Goal: Information Seeking & Learning: Check status

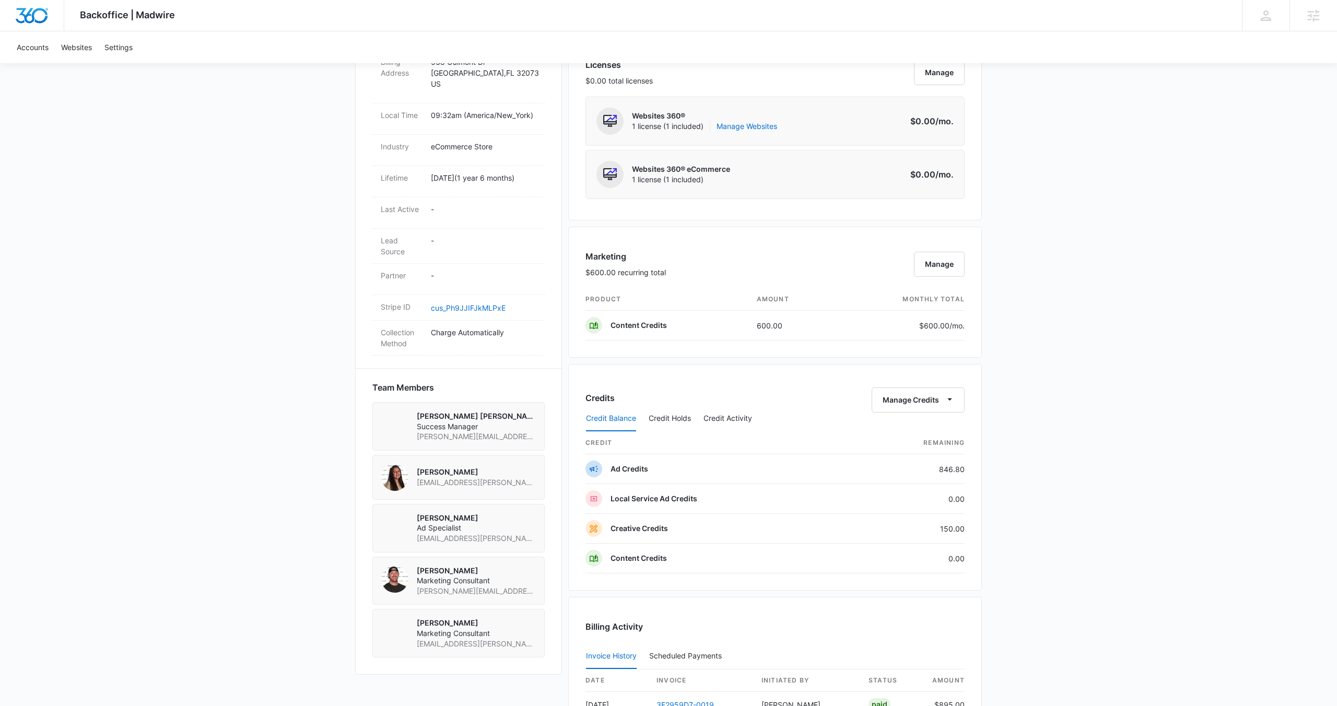
scroll to position [455, 0]
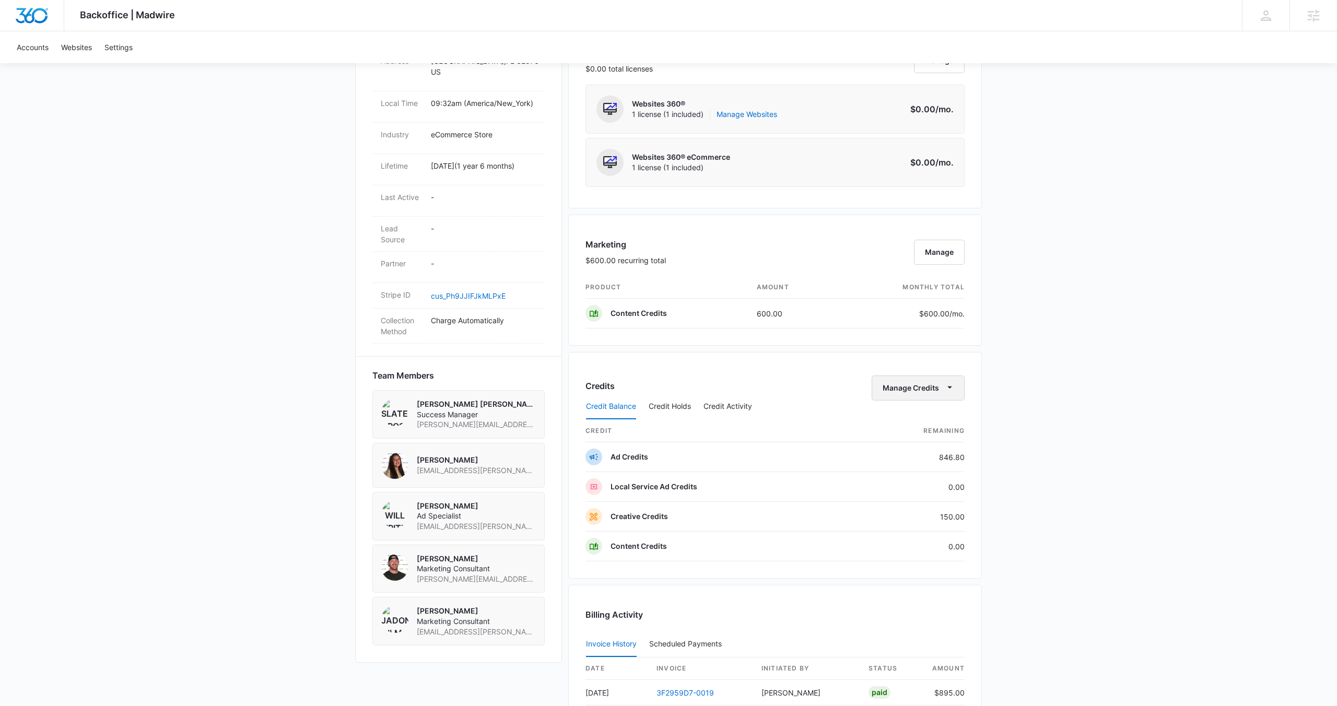
click at [904, 390] on button "Manage Credits" at bounding box center [918, 388] width 93 height 25
click at [908, 424] on div "Transfer Credits" at bounding box center [912, 421] width 55 height 7
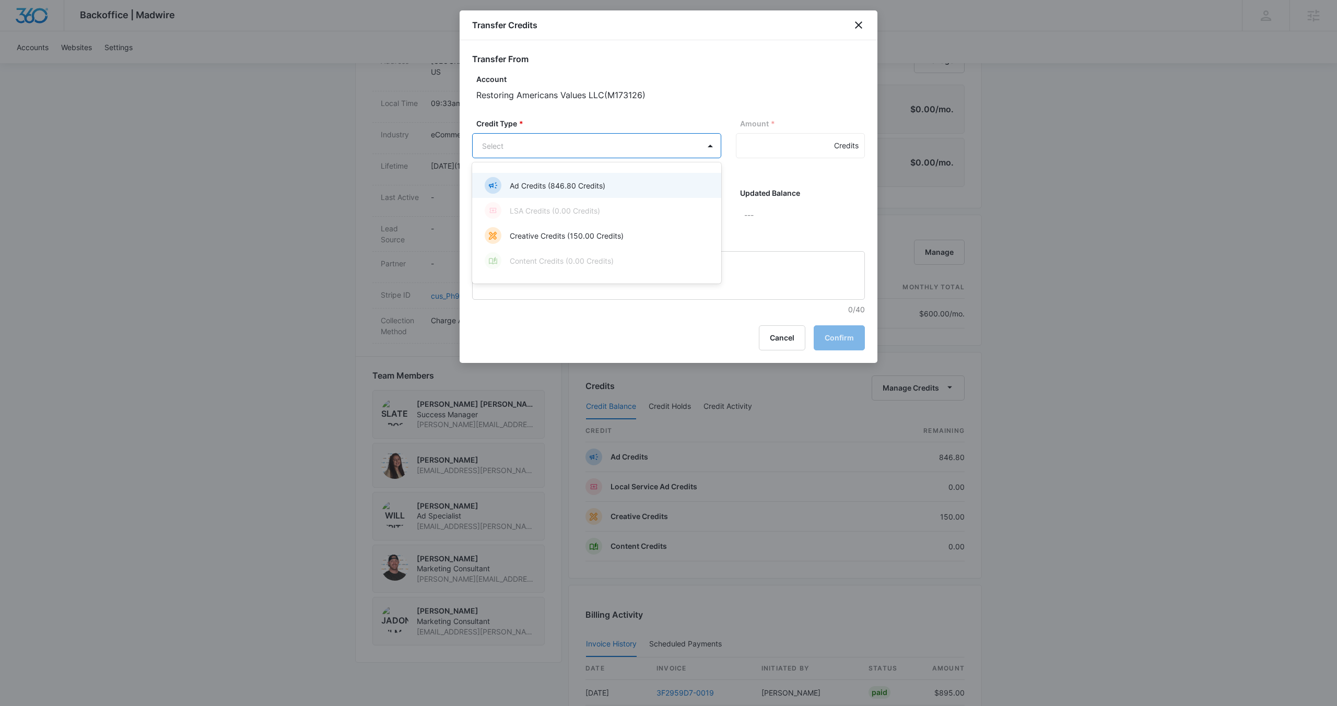
click at [595, 151] on body "Backoffice | Madwire Apps Settings SD Slater Drost slater.drost@madwire.com My …" at bounding box center [668, 290] width 1337 height 1491
click at [613, 232] on p "Creative Credits (150.00 Credits)" at bounding box center [567, 235] width 114 height 11
click at [626, 218] on body "Backoffice | Madwire Apps Settings SD Slater Drost slater.drost@madwire.com My …" at bounding box center [668, 290] width 1337 height 1491
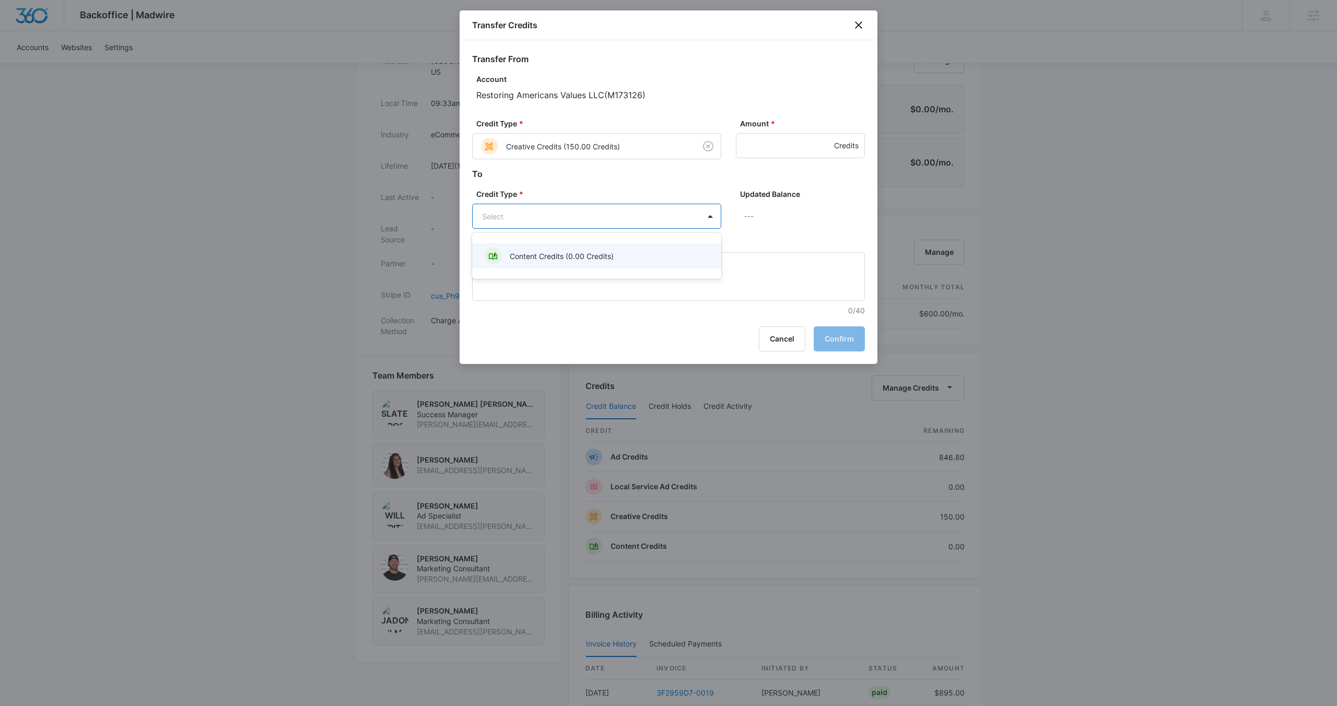
click at [623, 250] on div "Content Credits (0.00 Credits)" at bounding box center [596, 256] width 222 height 17
click at [782, 143] on input "Amount *" at bounding box center [800, 145] width 129 height 25
type input "150"
click at [844, 347] on button "Confirm" at bounding box center [839, 339] width 51 height 25
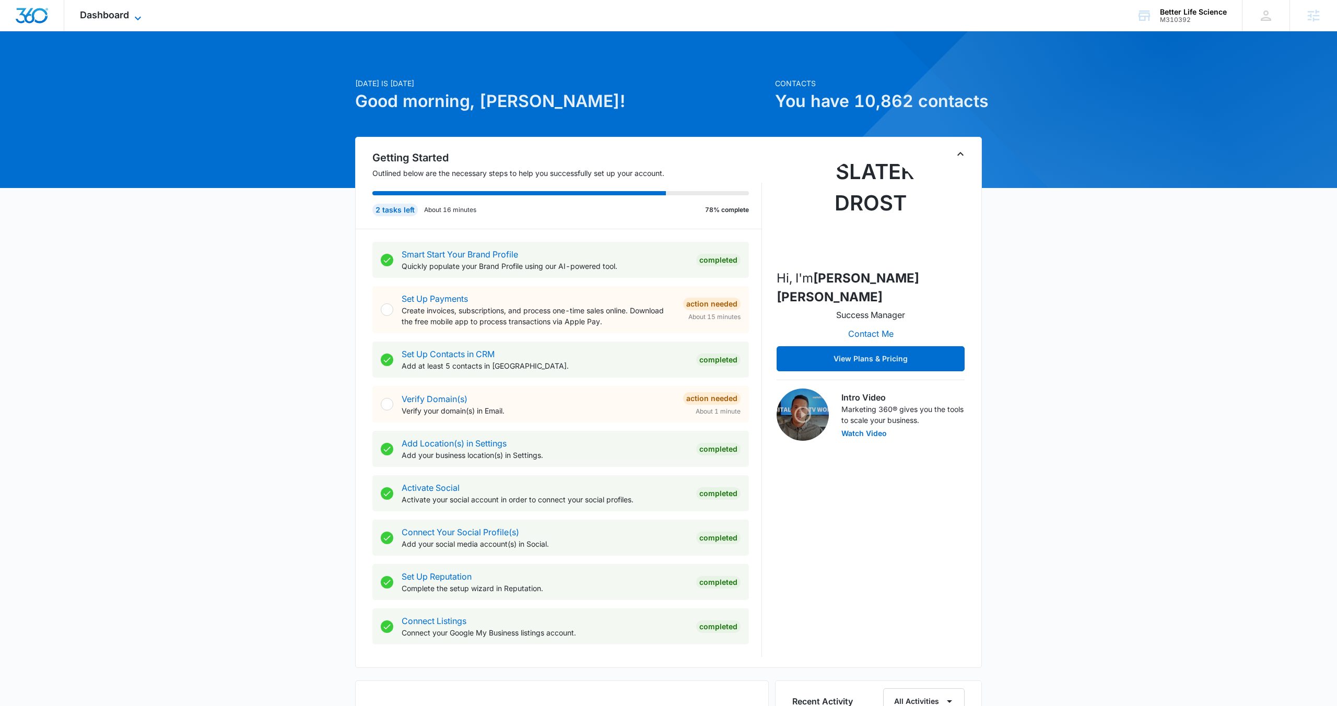
click at [136, 17] on icon at bounding box center [138, 18] width 6 height 4
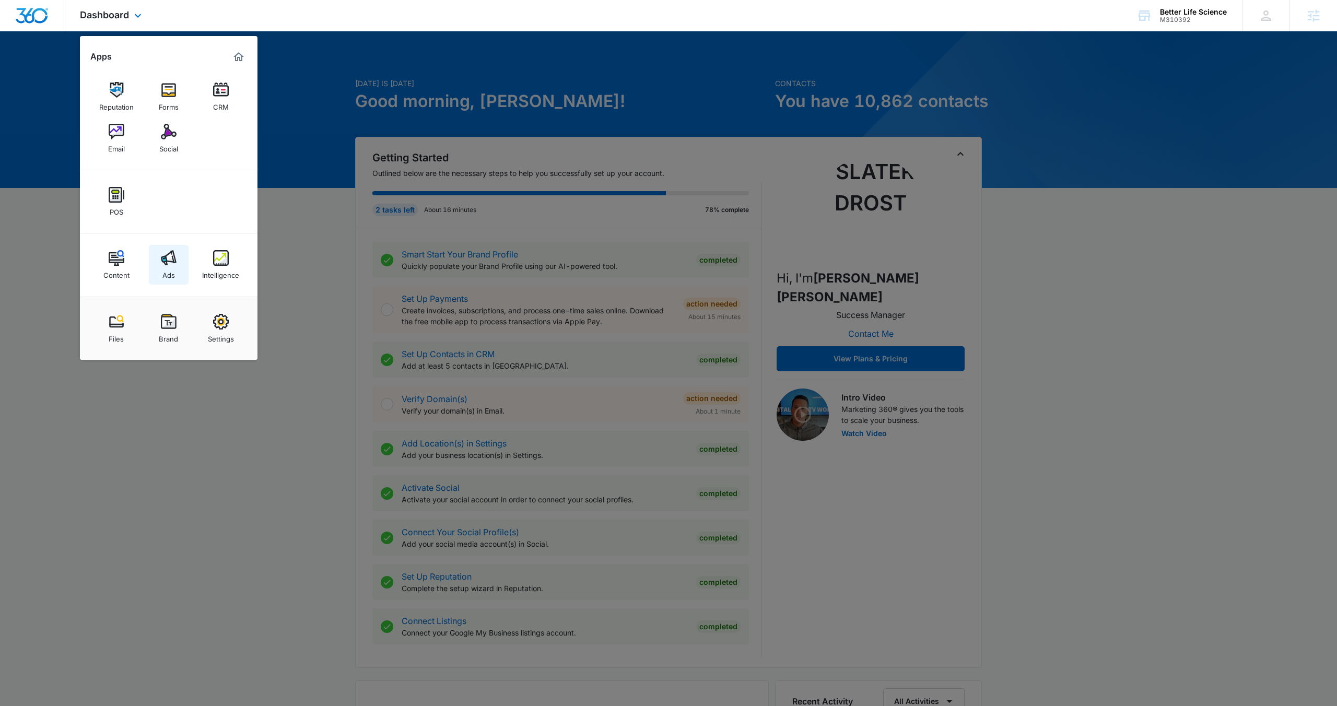
click at [174, 260] on img at bounding box center [169, 258] width 16 height 16
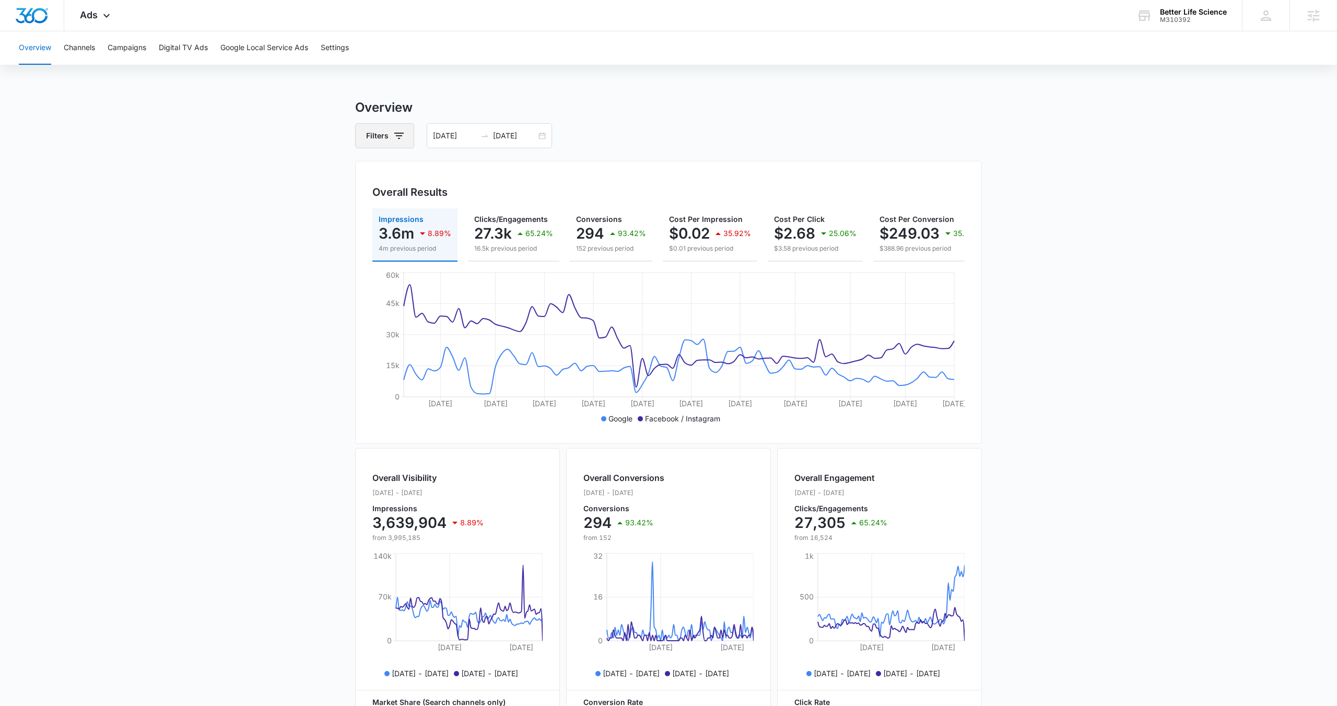
click at [400, 142] on icon "button" at bounding box center [399, 136] width 13 height 13
click at [429, 174] on div "Channel" at bounding box center [428, 174] width 120 height 17
click at [163, 68] on div "Overview Channels Campaigns Digital TV Ads Google Local Service Ads Settings Ov…" at bounding box center [668, 439] width 1337 height 817
click at [129, 49] on button "Campaigns" at bounding box center [127, 47] width 39 height 33
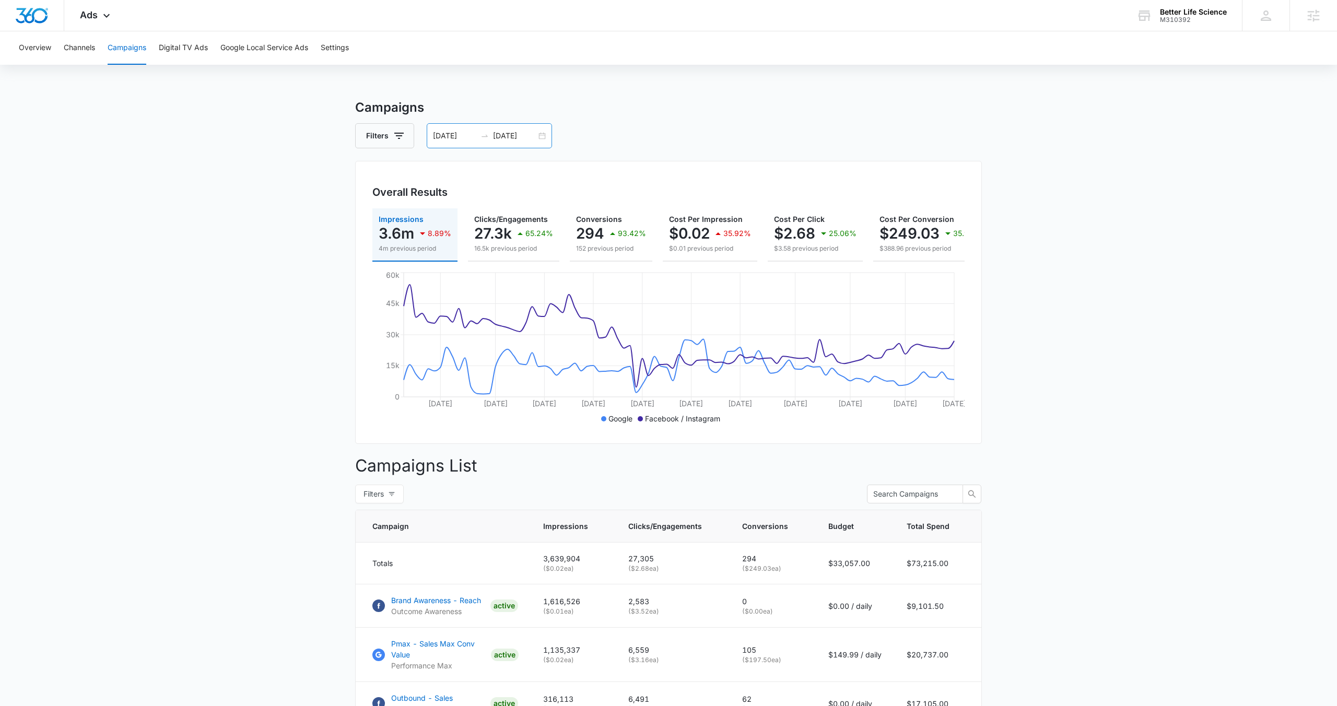
click at [541, 136] on div "06/09/2025 09/07/2025" at bounding box center [489, 135] width 125 height 25
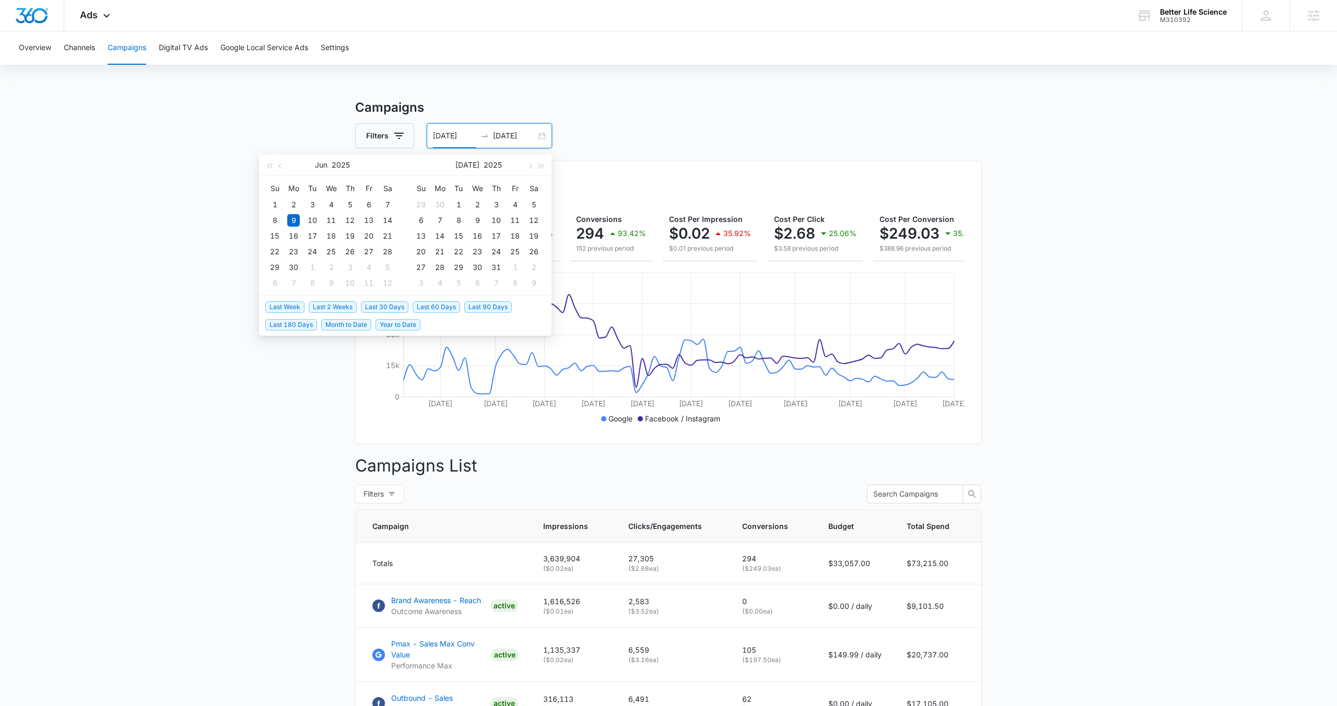
click at [346, 307] on span "Last 2 Weeks" at bounding box center [333, 306] width 48 height 11
type input "[DATE]"
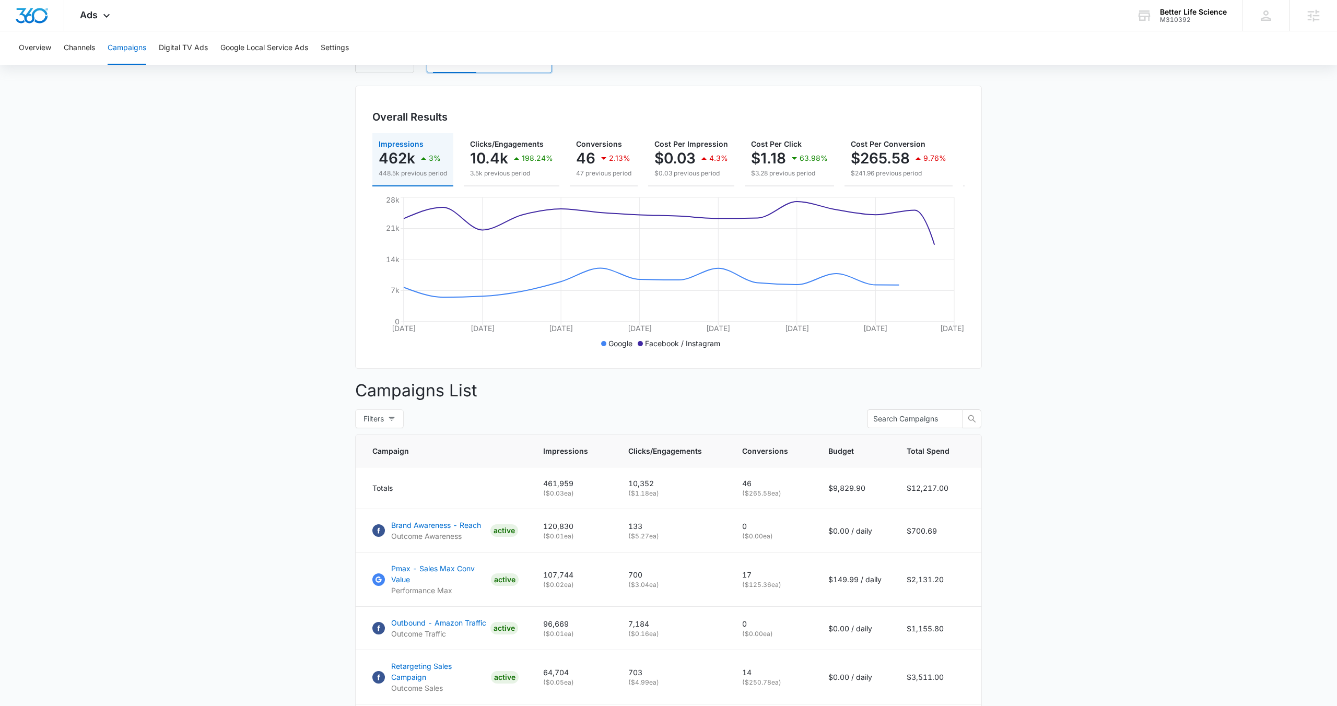
scroll to position [308, 0]
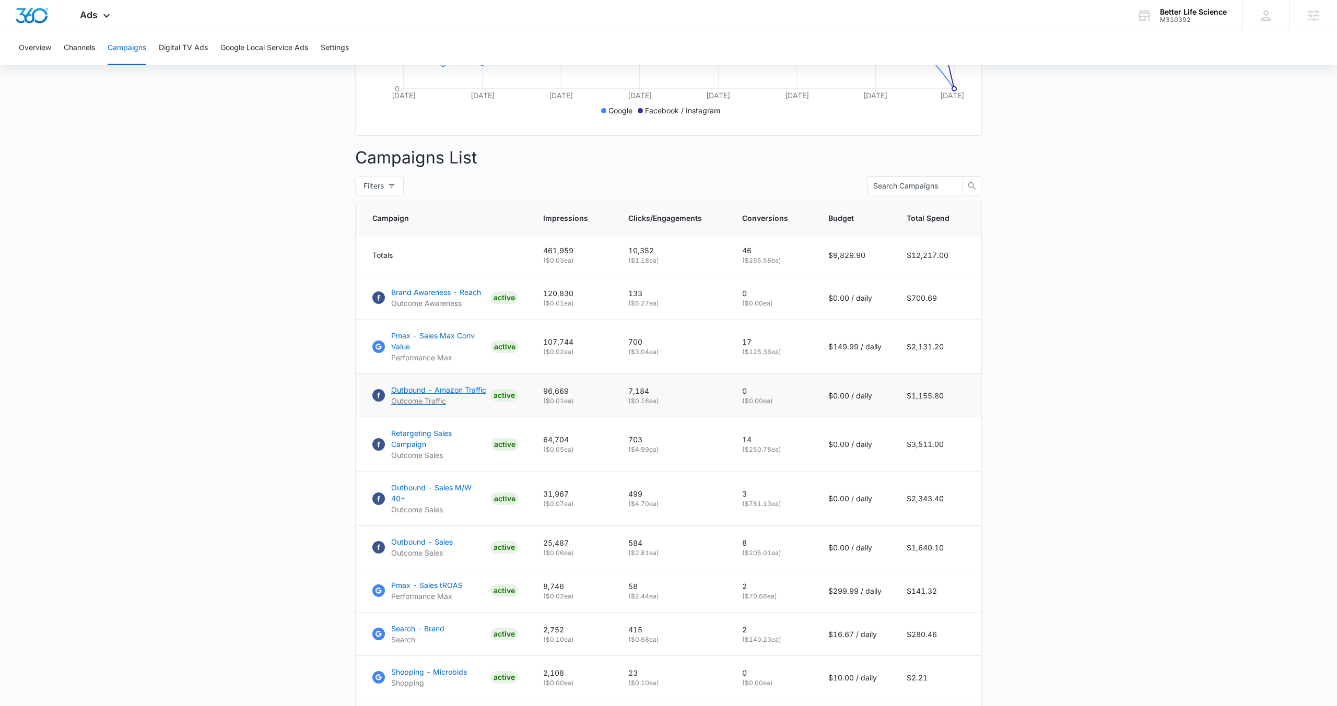
click at [432, 391] on p "Outbound - Amazon Traffic" at bounding box center [438, 389] width 95 height 11
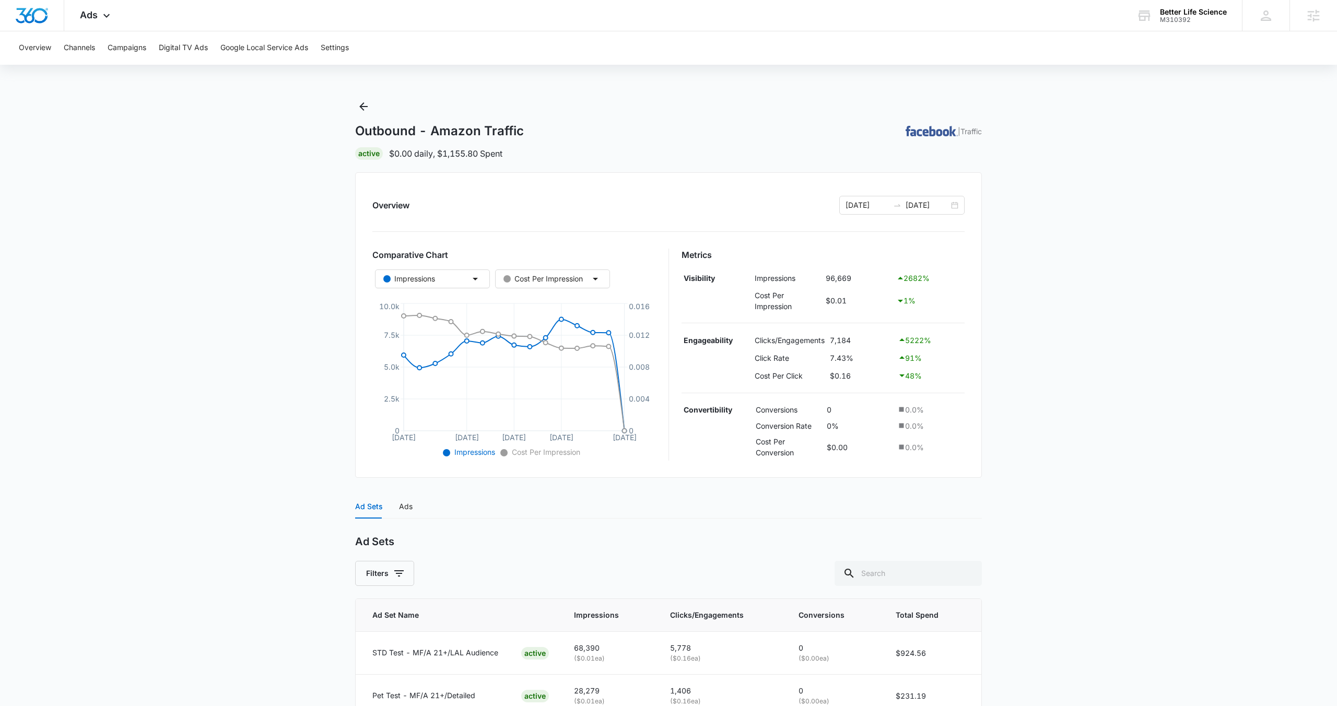
scroll to position [61, 0]
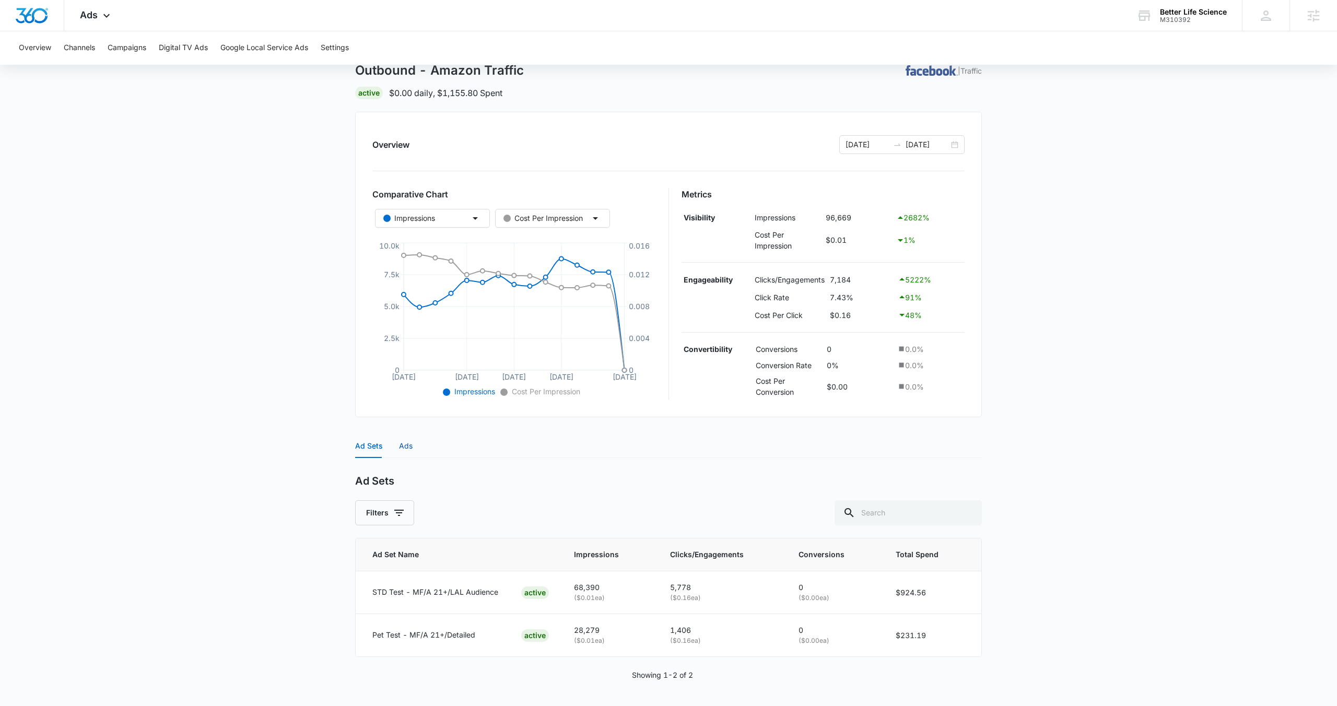
click at [401, 448] on div "Ads" at bounding box center [406, 445] width 14 height 11
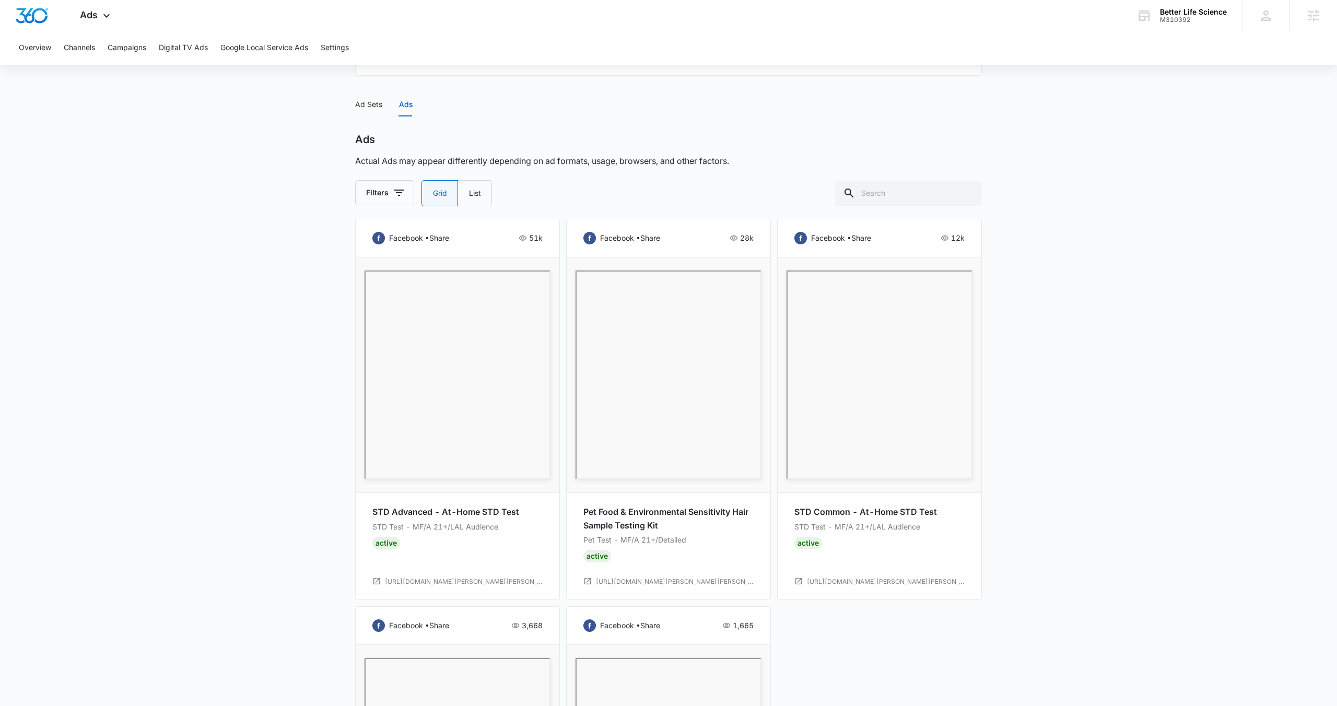
scroll to position [401, 0]
click at [94, 22] on div "Ads Apps Reputation Forms CRM Email Social POS Content Ads Intelligence Files B…" at bounding box center [96, 15] width 64 height 31
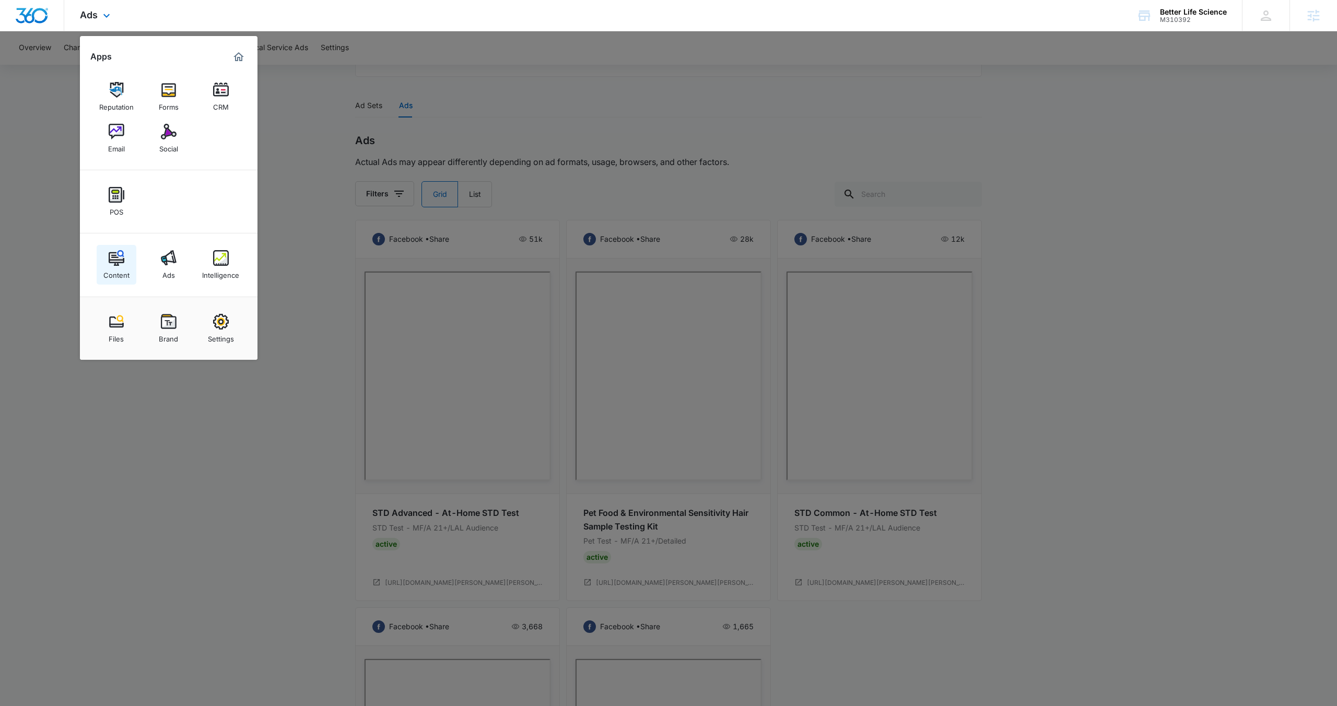
click at [115, 257] on img at bounding box center [117, 258] width 16 height 16
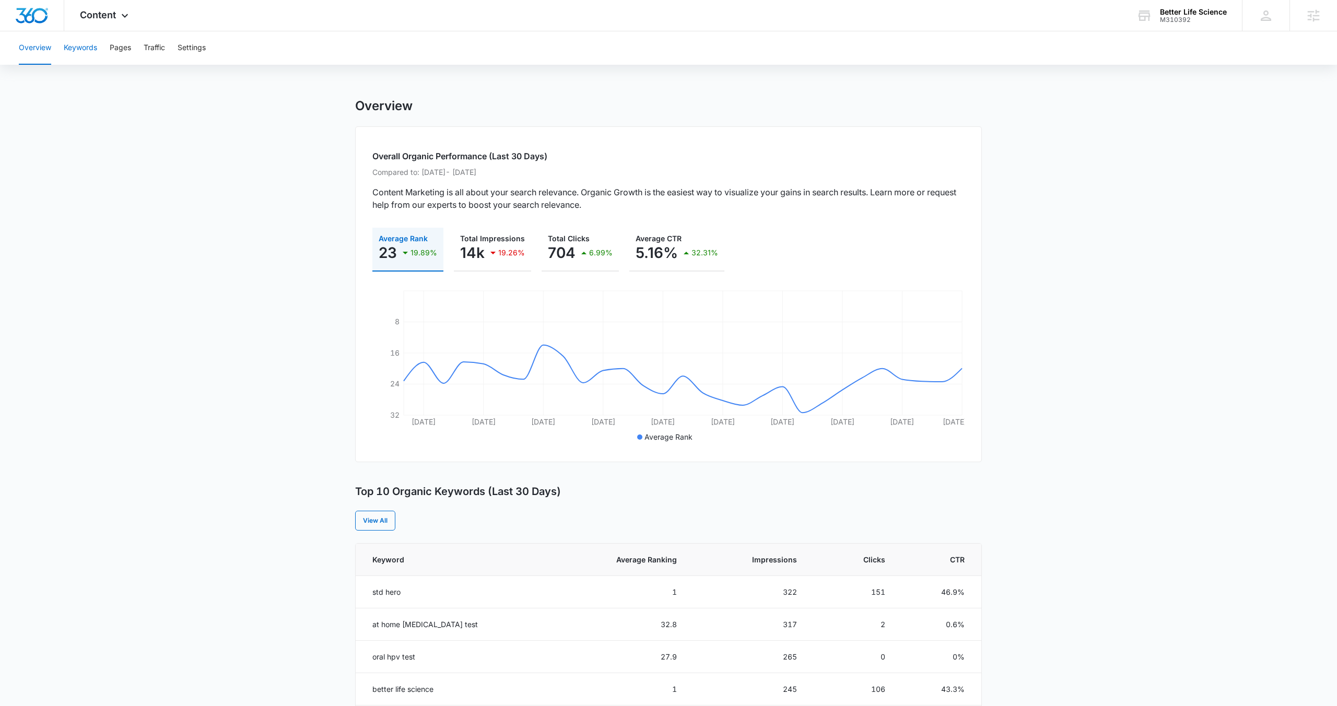
click at [88, 58] on button "Keywords" at bounding box center [80, 47] width 33 height 33
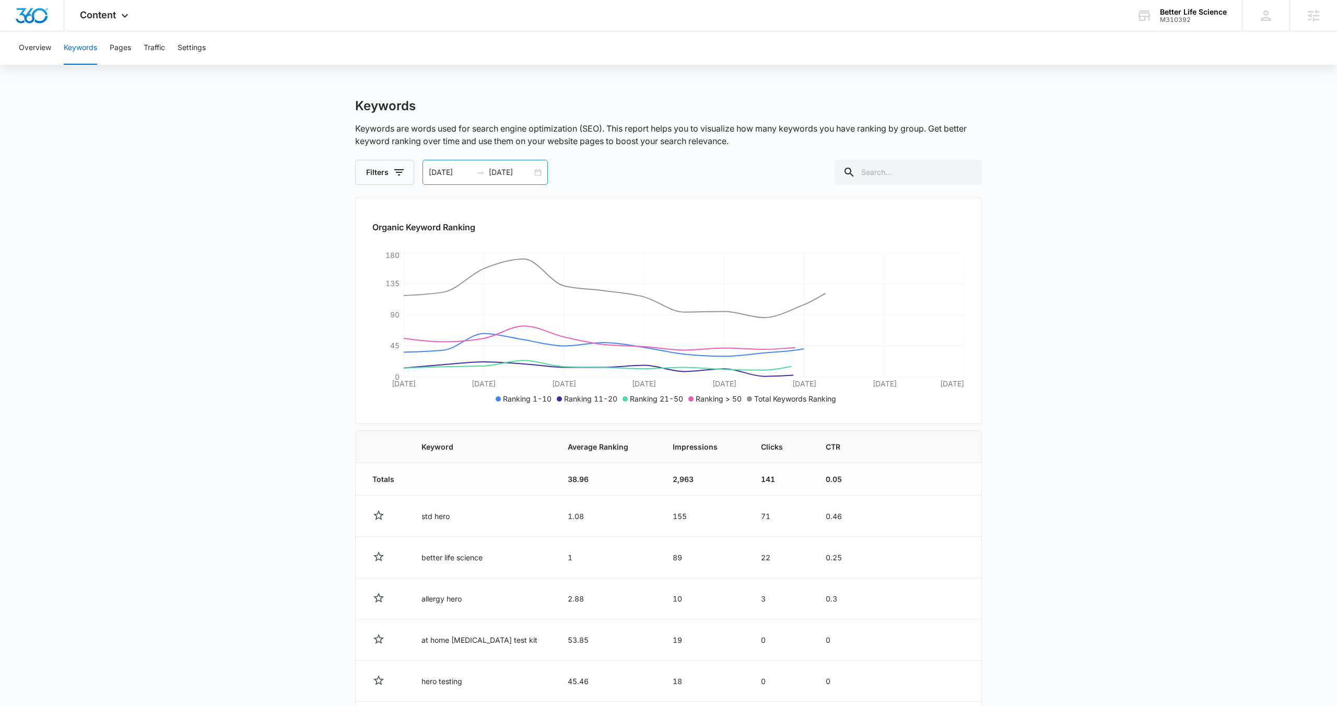
click at [536, 172] on div "08/28/2025 09/11/2025" at bounding box center [485, 172] width 125 height 25
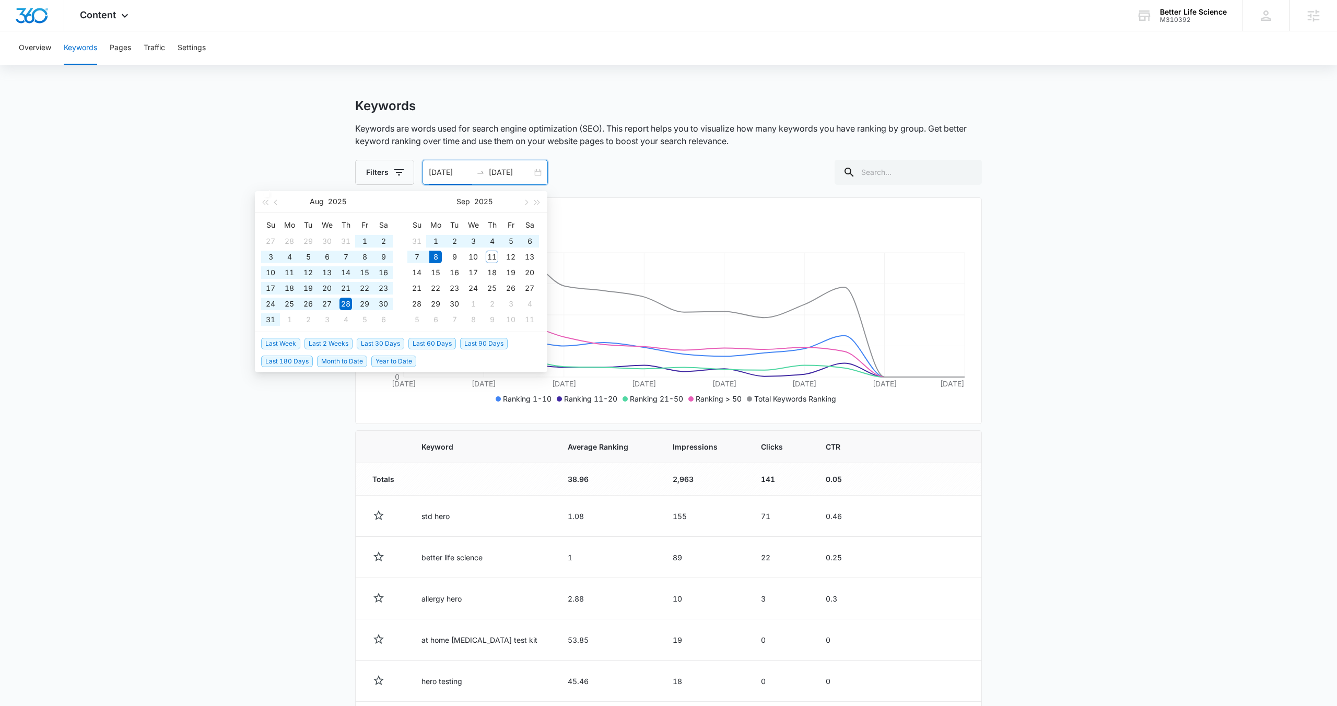
click at [279, 359] on span "Last 180 Days" at bounding box center [287, 361] width 52 height 11
type input "03/12/2025"
type input "09/08/2025"
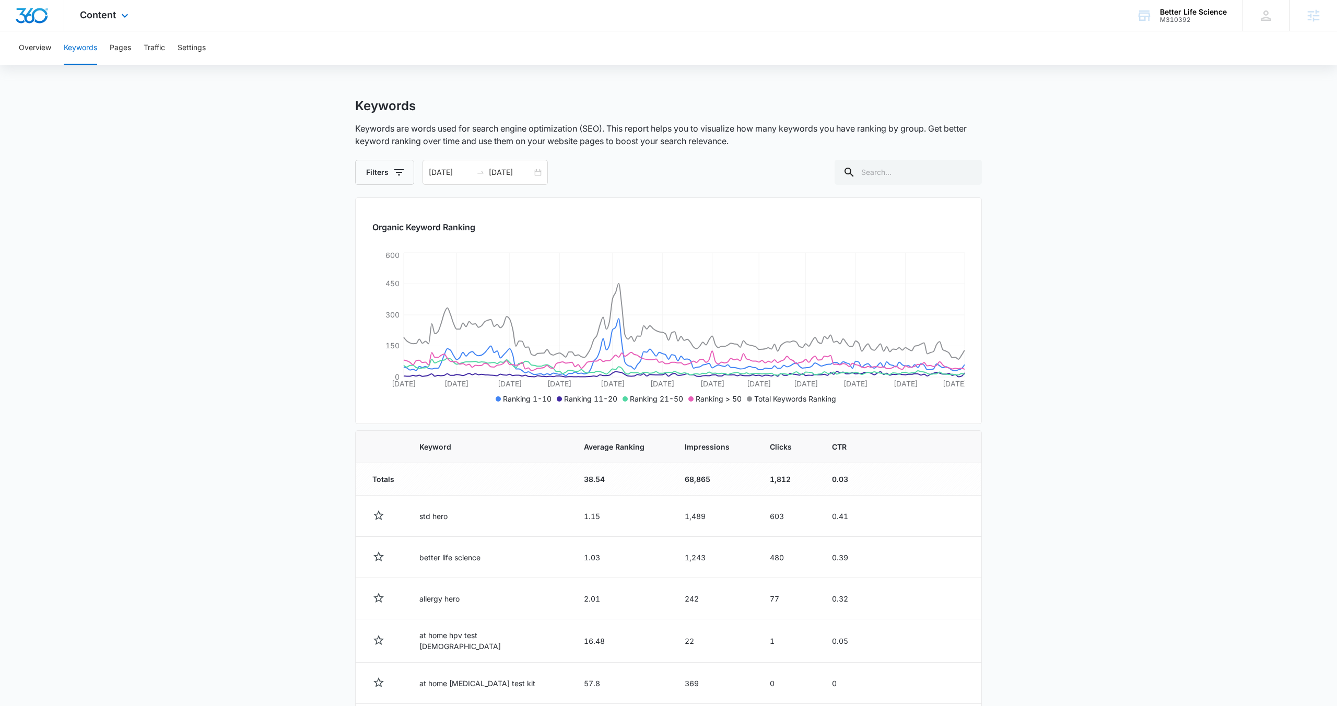
click at [121, 27] on div "Content Apps Reputation Forms CRM Email Social POS Content Ads Intelligence Fil…" at bounding box center [105, 15] width 83 height 31
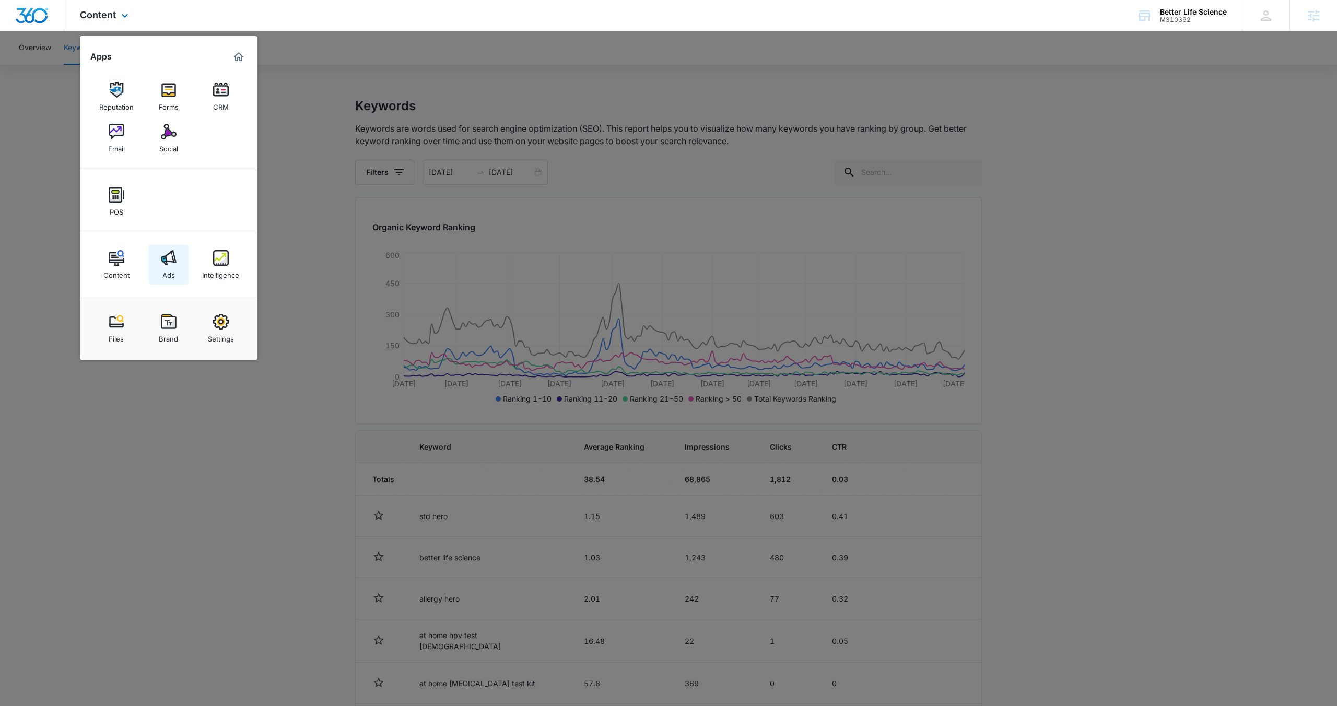
click at [166, 265] on img at bounding box center [169, 258] width 16 height 16
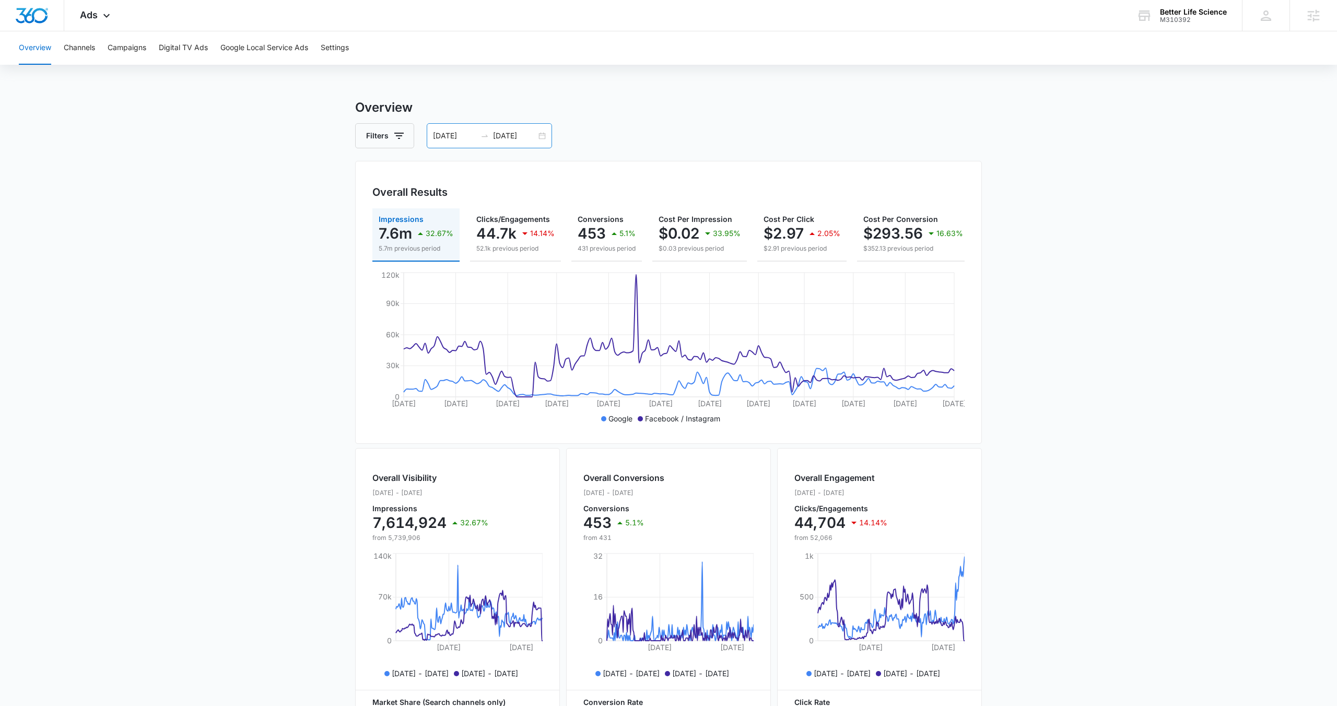
click at [542, 134] on div "03/12/2025 09/08/2025" at bounding box center [489, 135] width 125 height 25
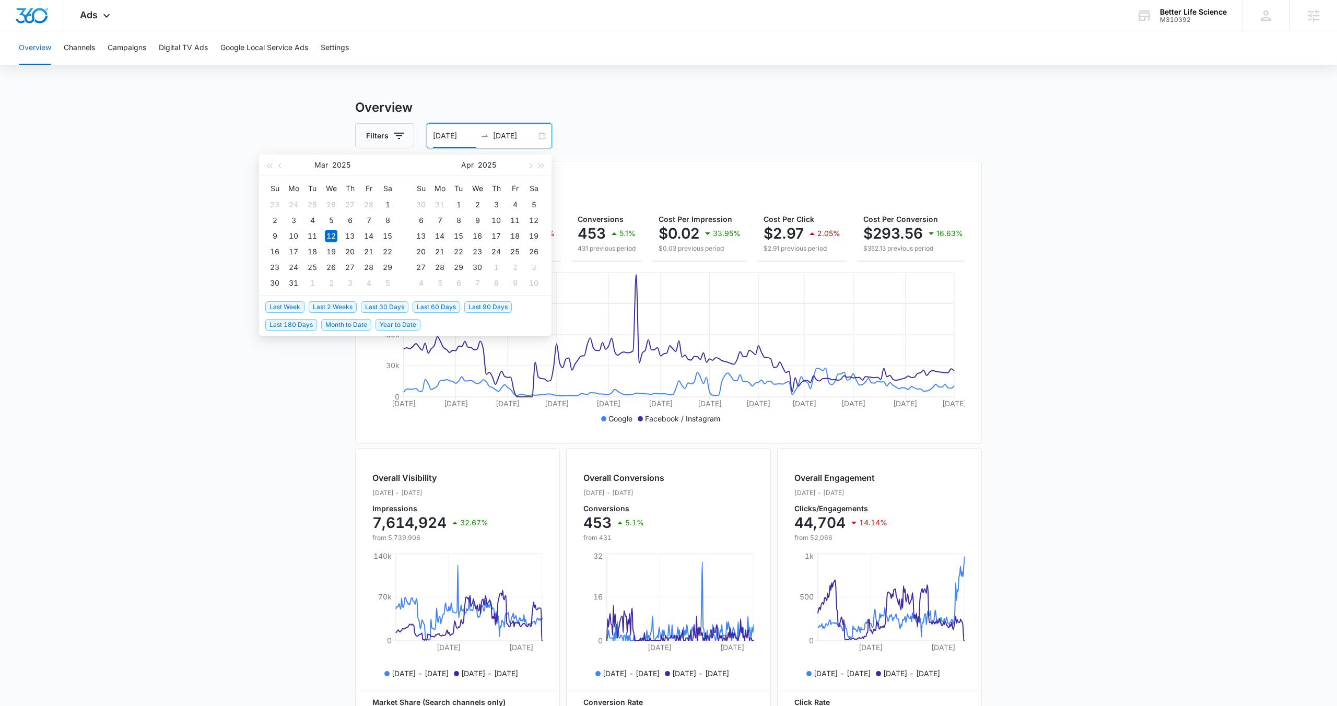
click at [323, 308] on span "Last 2 Weeks" at bounding box center [333, 306] width 48 height 11
type input "08/28/2025"
type input "[DATE]"
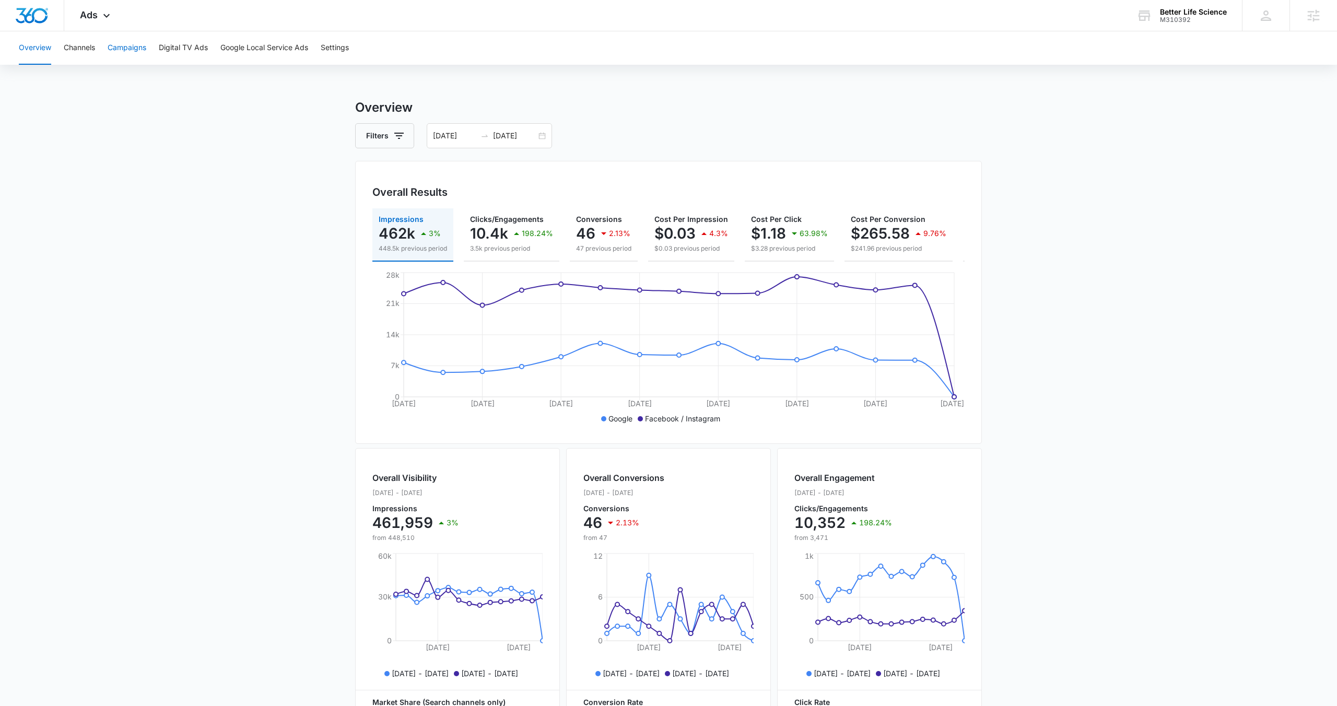
click at [114, 52] on button "Campaigns" at bounding box center [127, 47] width 39 height 33
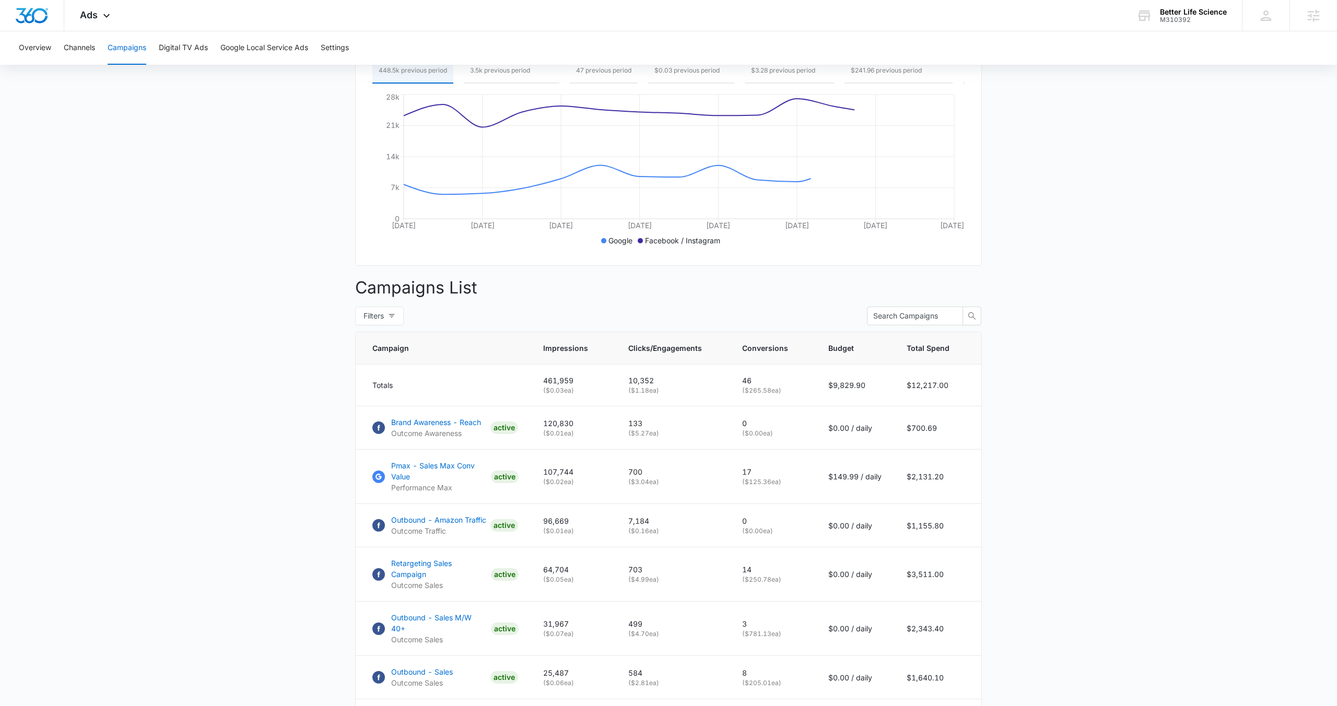
scroll to position [180, 0]
click at [442, 520] on p "Outbound - Amazon Traffic" at bounding box center [438, 518] width 95 height 11
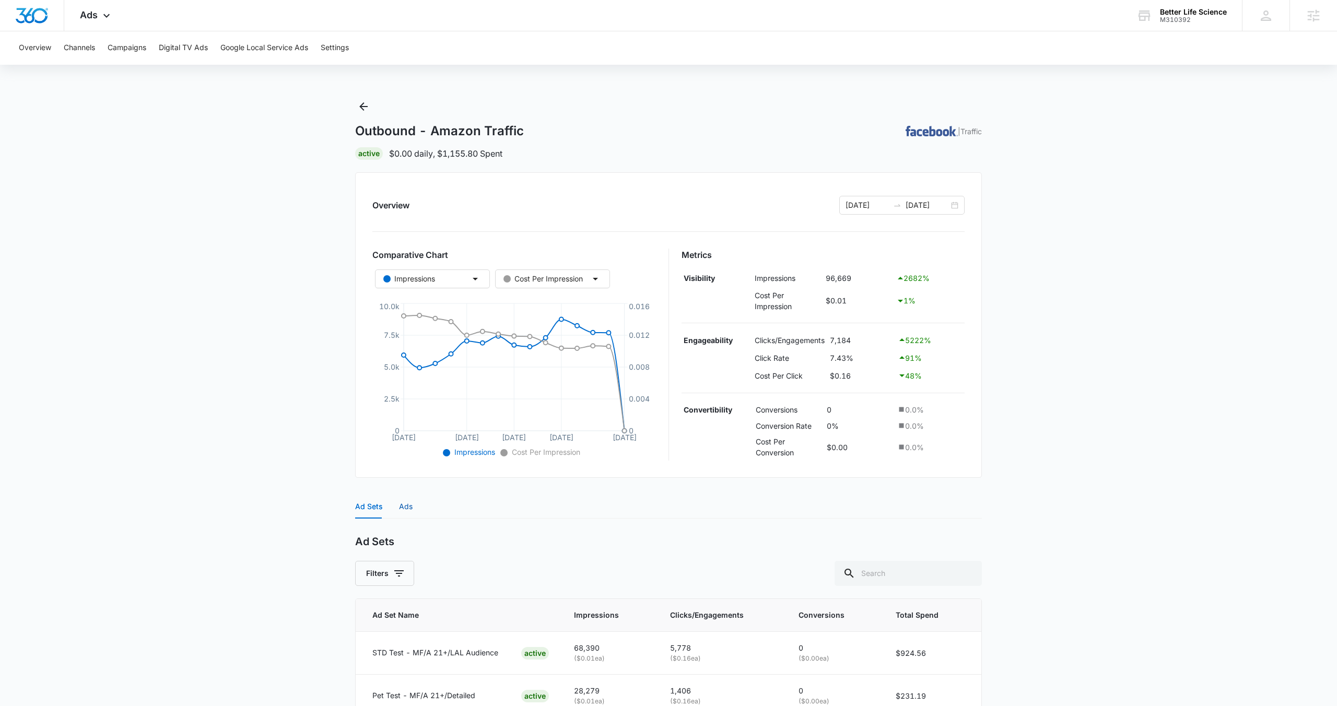
click at [399, 505] on div "Ads" at bounding box center [406, 506] width 14 height 11
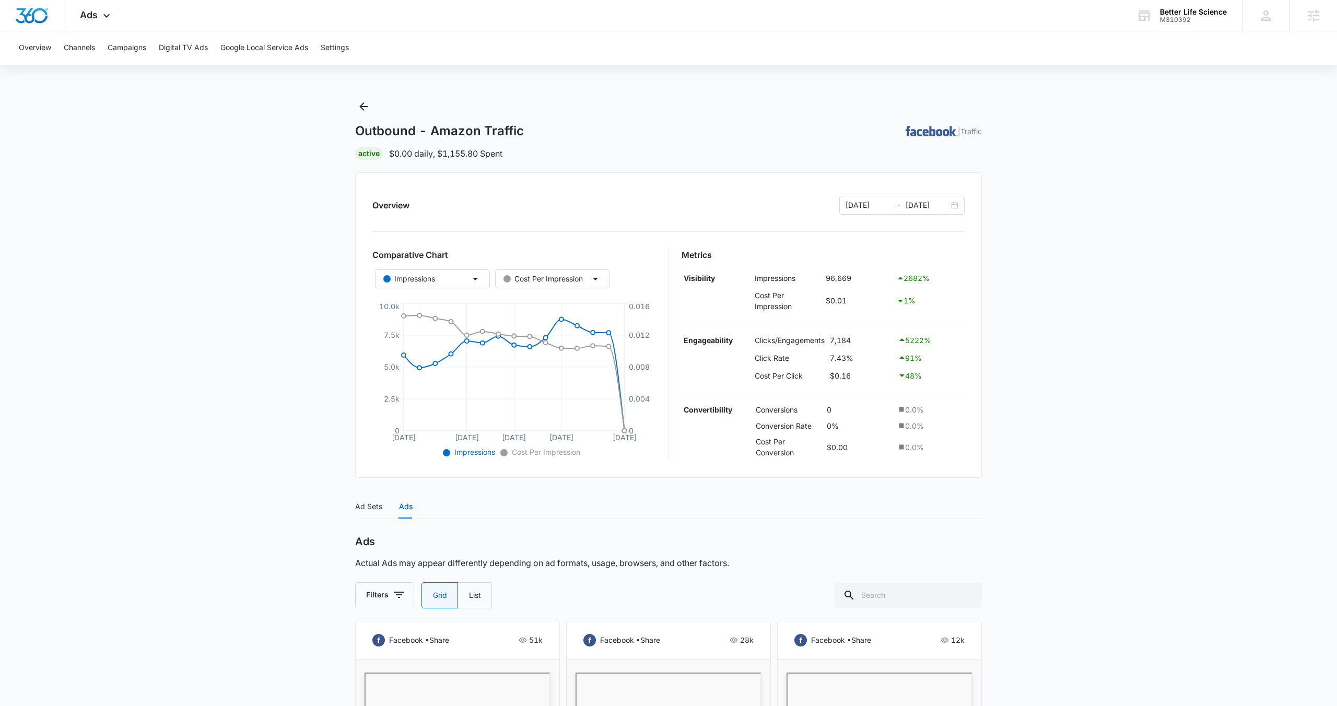
click at [806, 303] on td "Cost Per Impression" at bounding box center [788, 300] width 72 height 27
click at [906, 299] on div "1 %" at bounding box center [929, 301] width 66 height 13
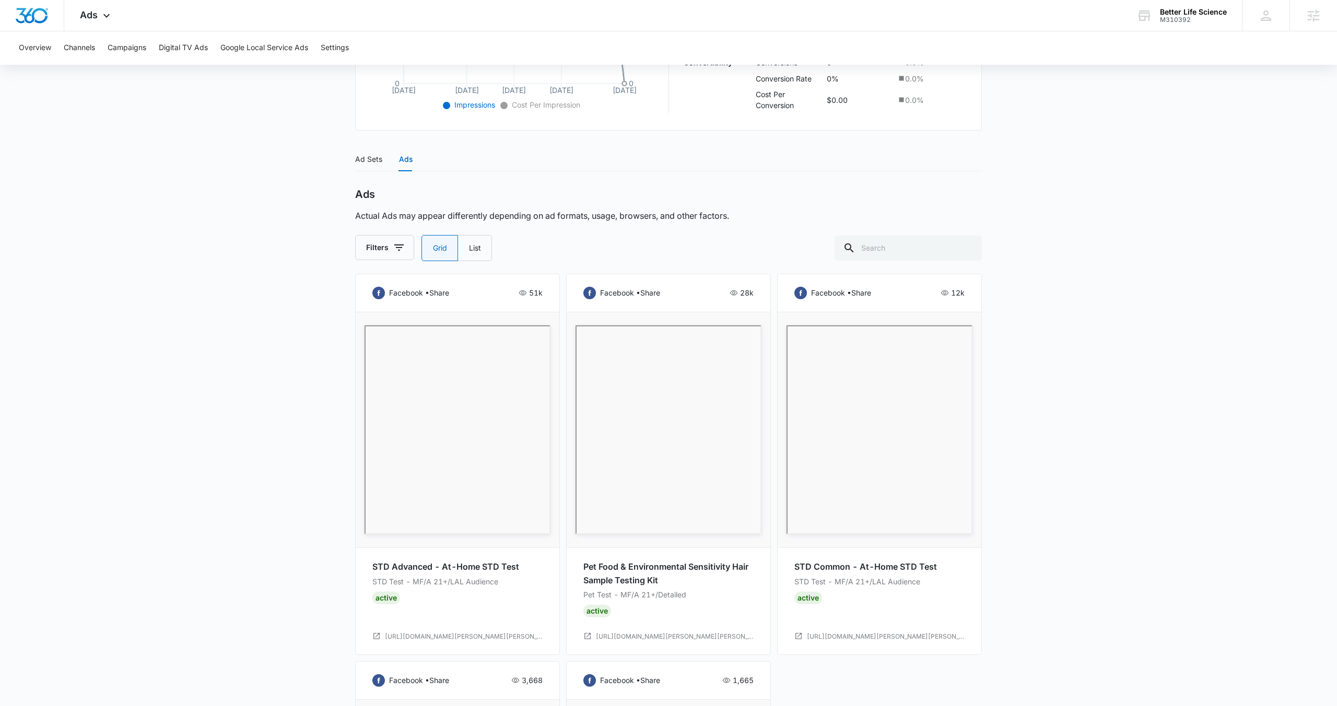
scroll to position [424, 0]
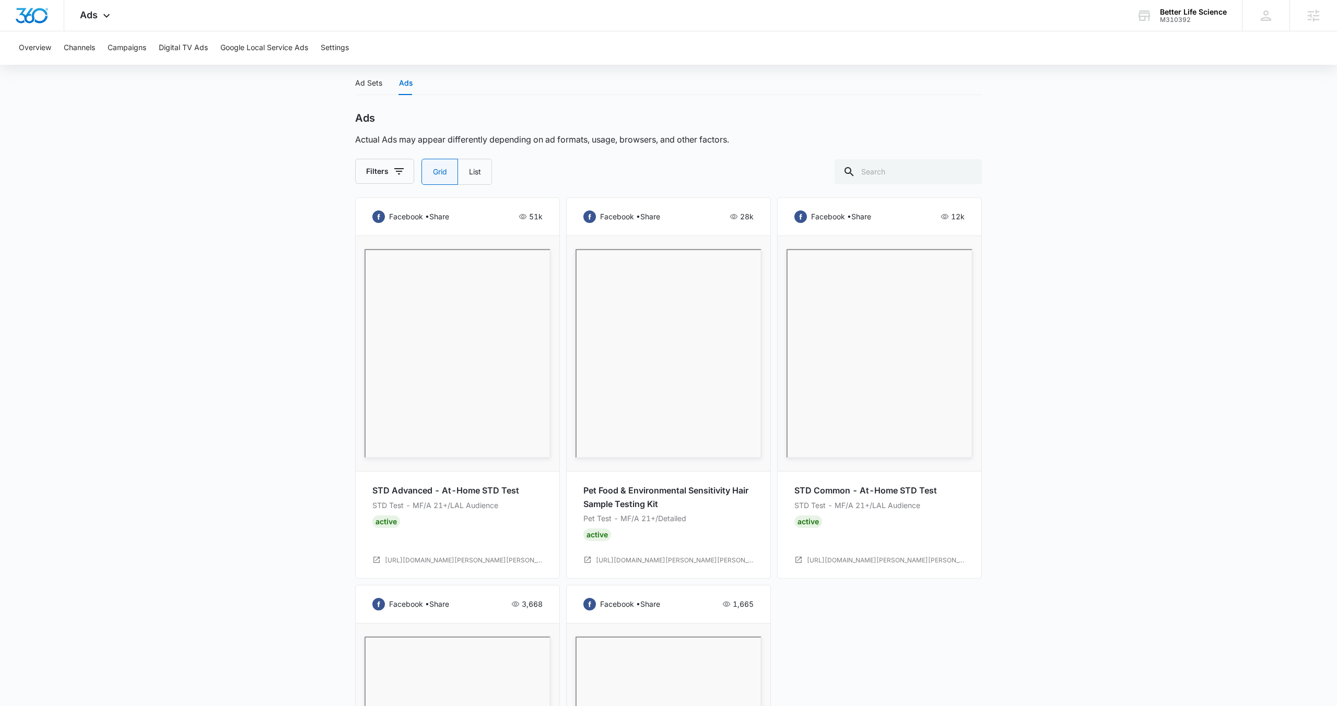
drag, startPoint x: 520, startPoint y: 219, endPoint x: 546, endPoint y: 227, distance: 27.3
click at [546, 227] on div "facebook • share 51k STD Advanced - At-Home STD Test STD Test - MF/A 21+/LAL Au…" at bounding box center [457, 387] width 205 height 381
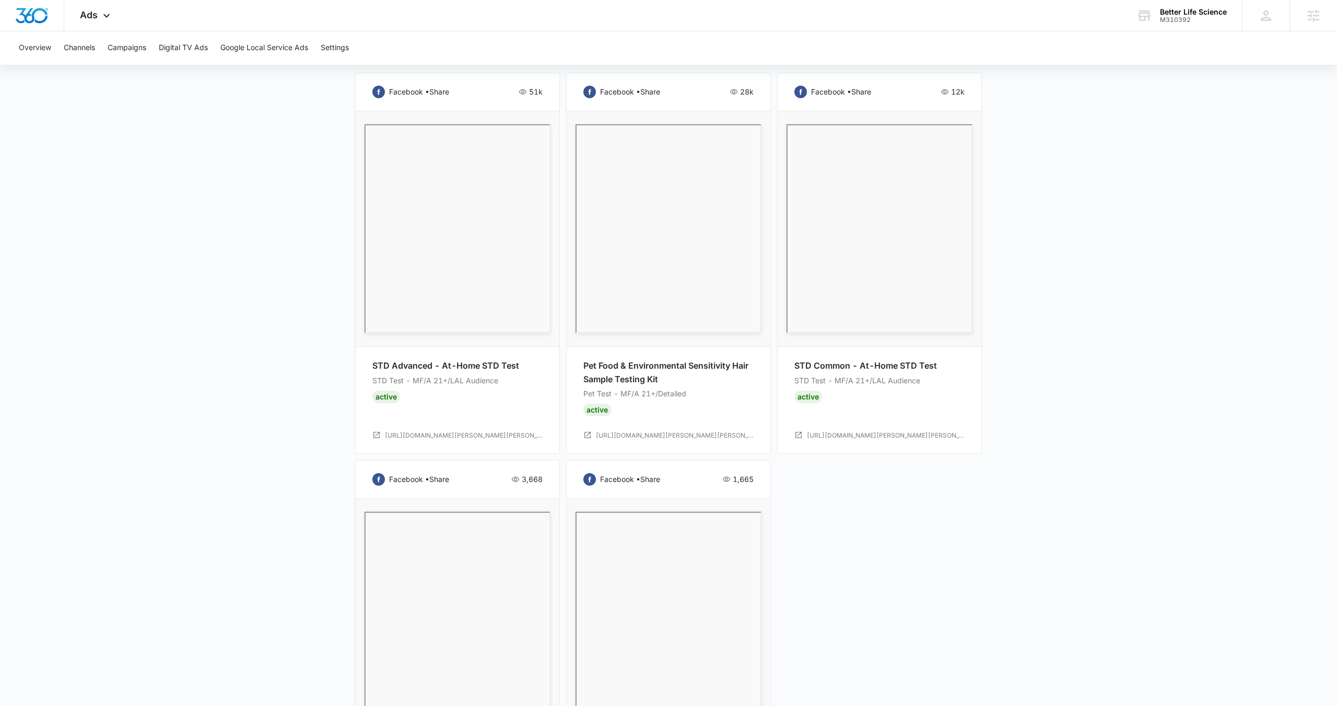
scroll to position [550, 0]
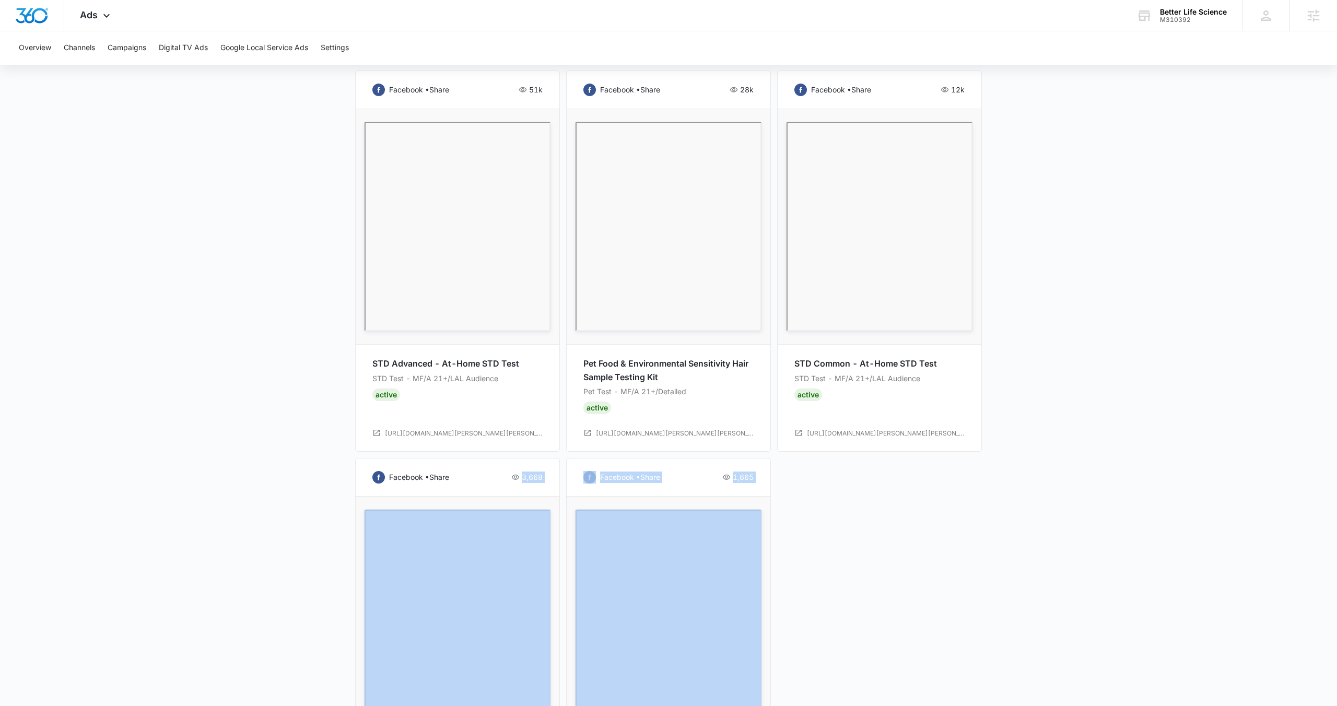
drag, startPoint x: 520, startPoint y: 478, endPoint x: 655, endPoint y: 502, distance: 137.3
click at [646, 501] on div "facebook • share 51k STD Advanced - At-Home STD Test STD Test - MF/A 21+/LAL Au…" at bounding box center [668, 448] width 627 height 755
click at [814, 506] on div "facebook • share 51k STD Advanced - At-Home STD Test STD Test - MF/A 21+/LAL Au…" at bounding box center [668, 448] width 627 height 755
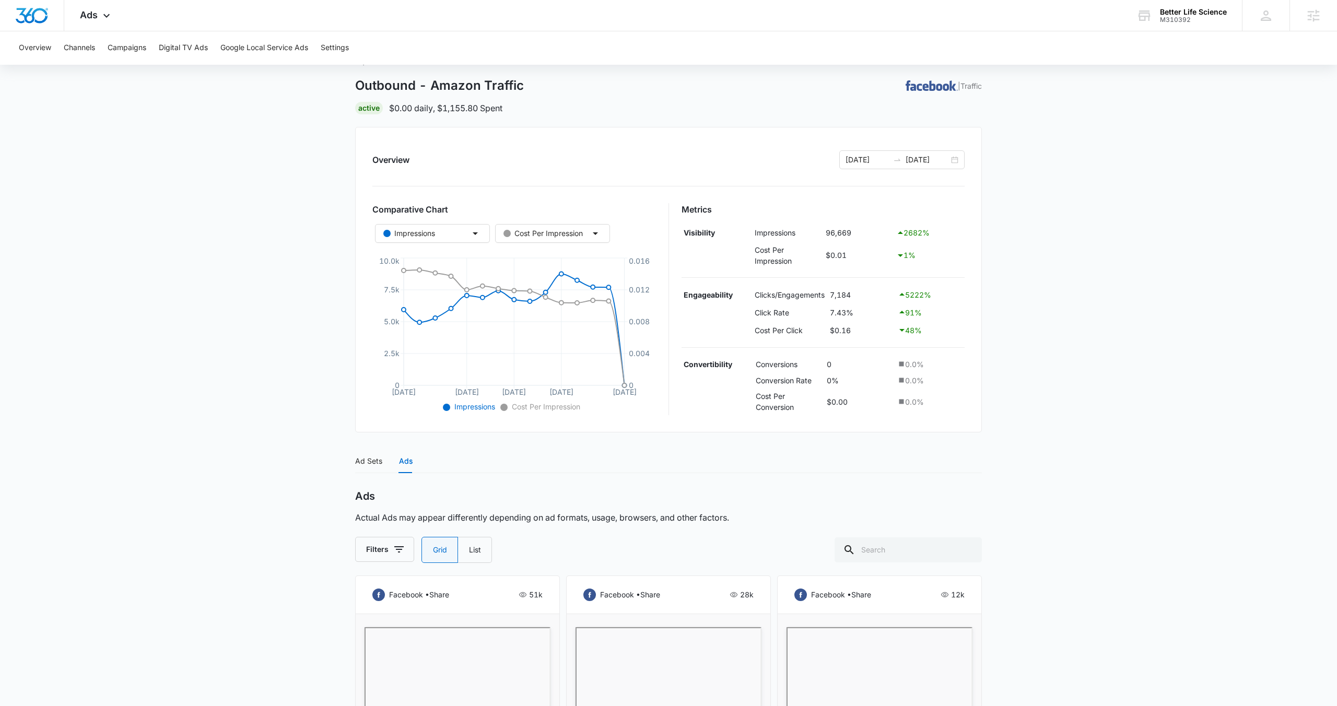
scroll to position [45, 0]
click at [956, 160] on div "08/28/2025 09/11/2025" at bounding box center [901, 160] width 125 height 19
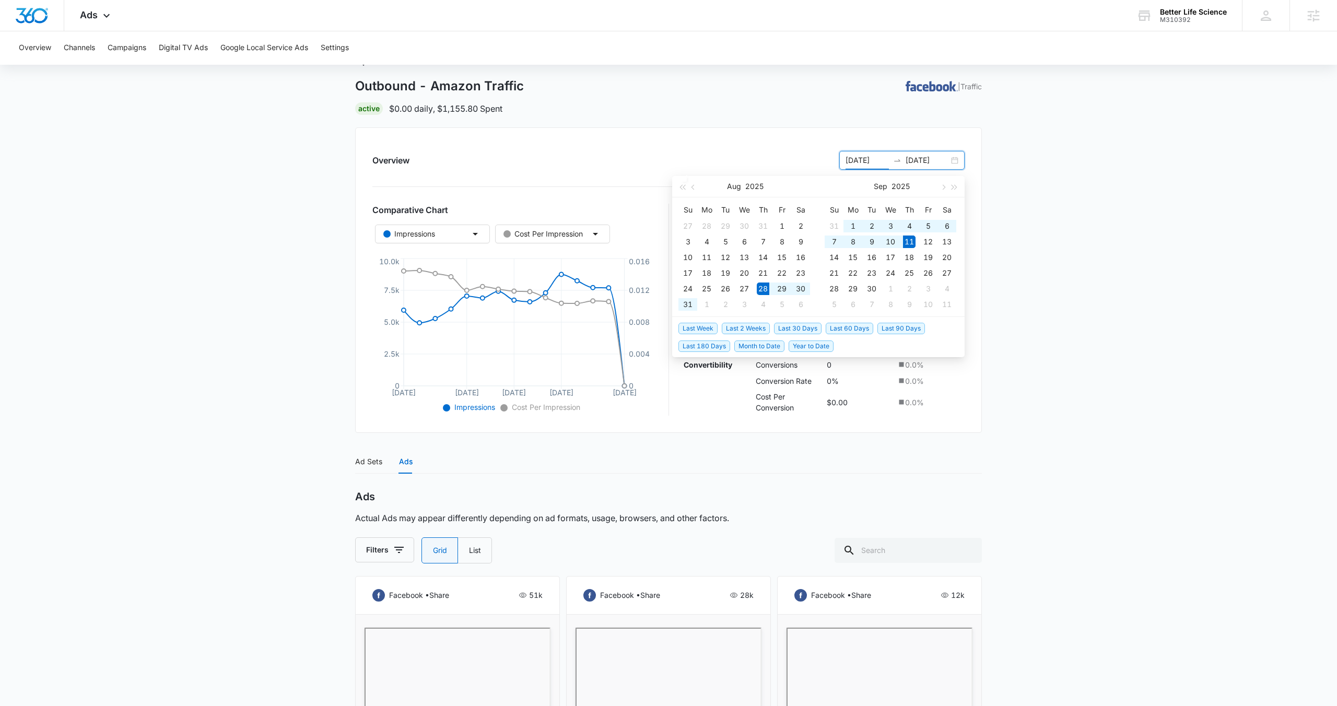
type input "08/28/2025"
click at [805, 332] on span "Last 30 Days" at bounding box center [798, 328] width 48 height 11
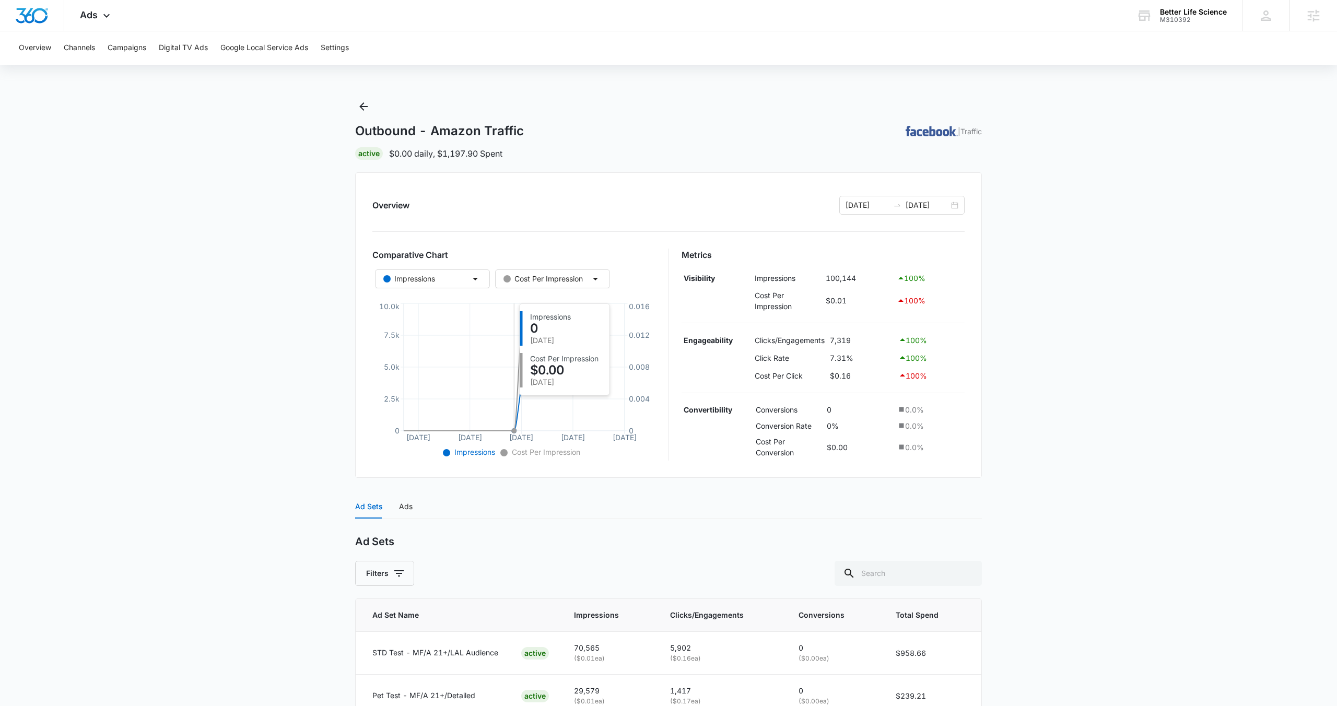
scroll to position [61, 0]
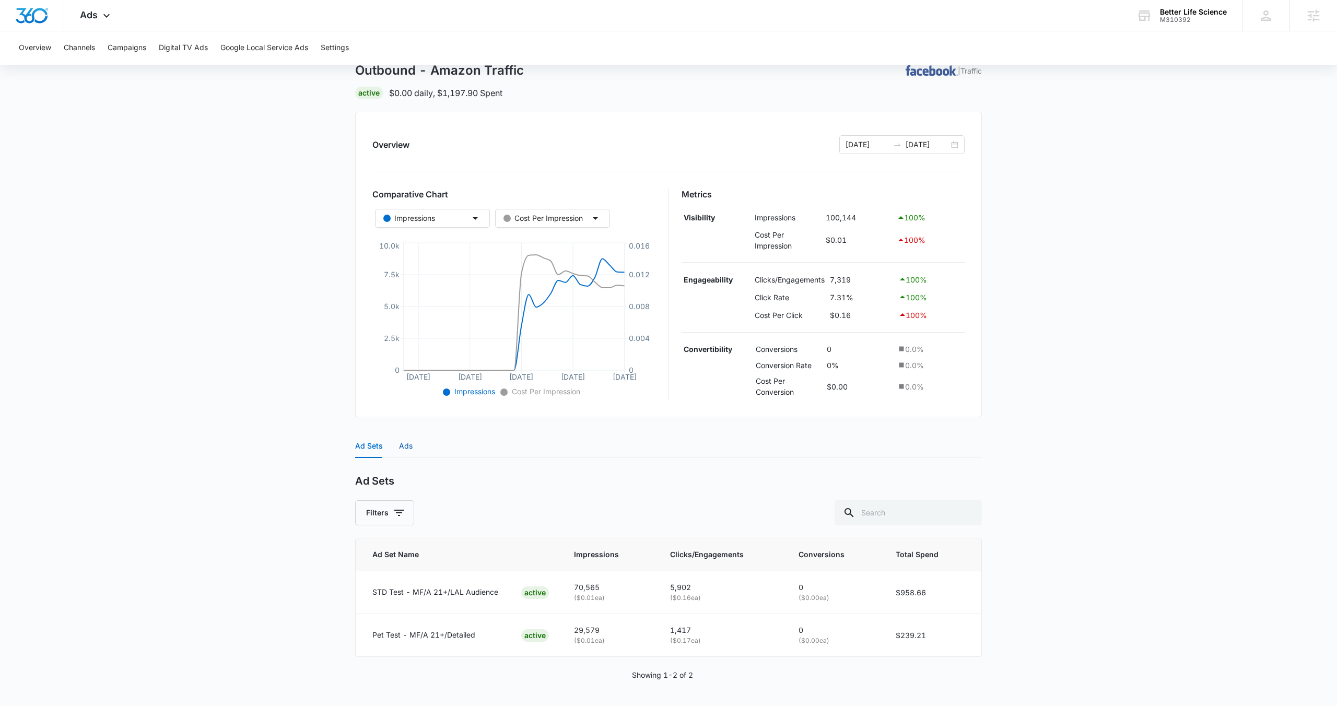
click at [409, 448] on div "Ads" at bounding box center [406, 445] width 14 height 11
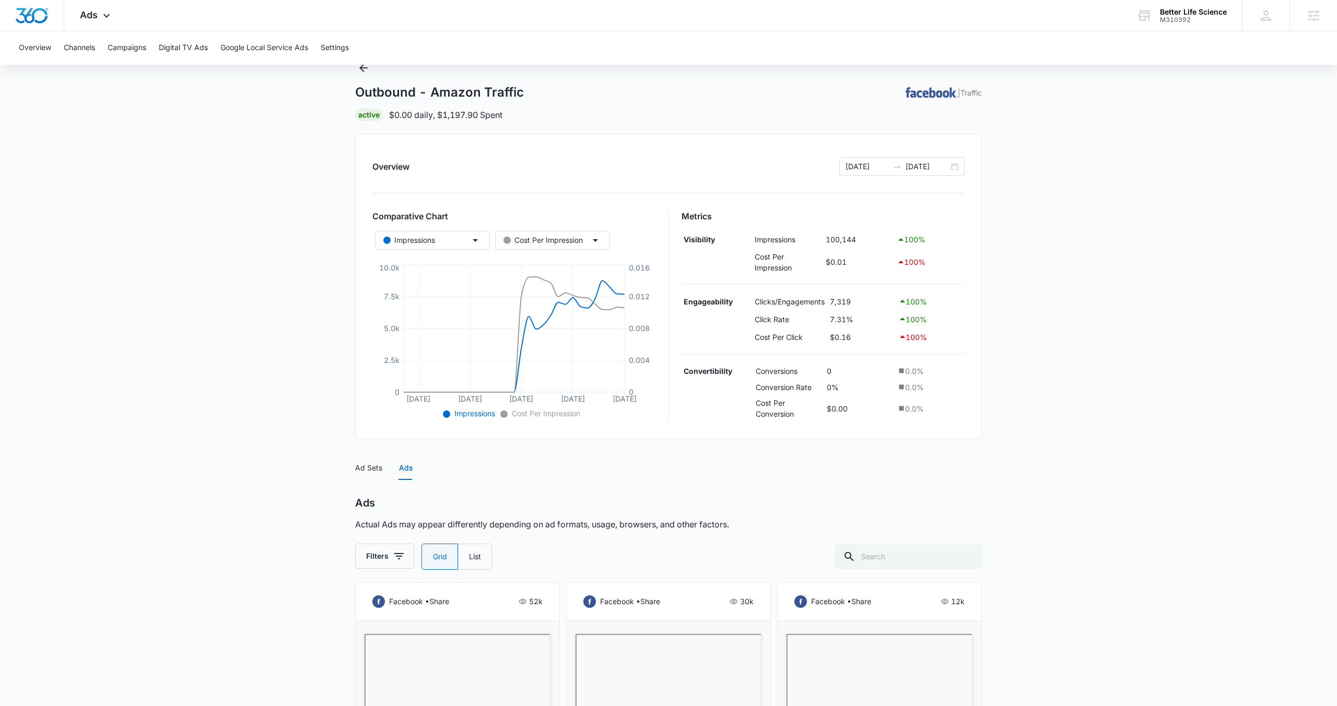
scroll to position [0, 0]
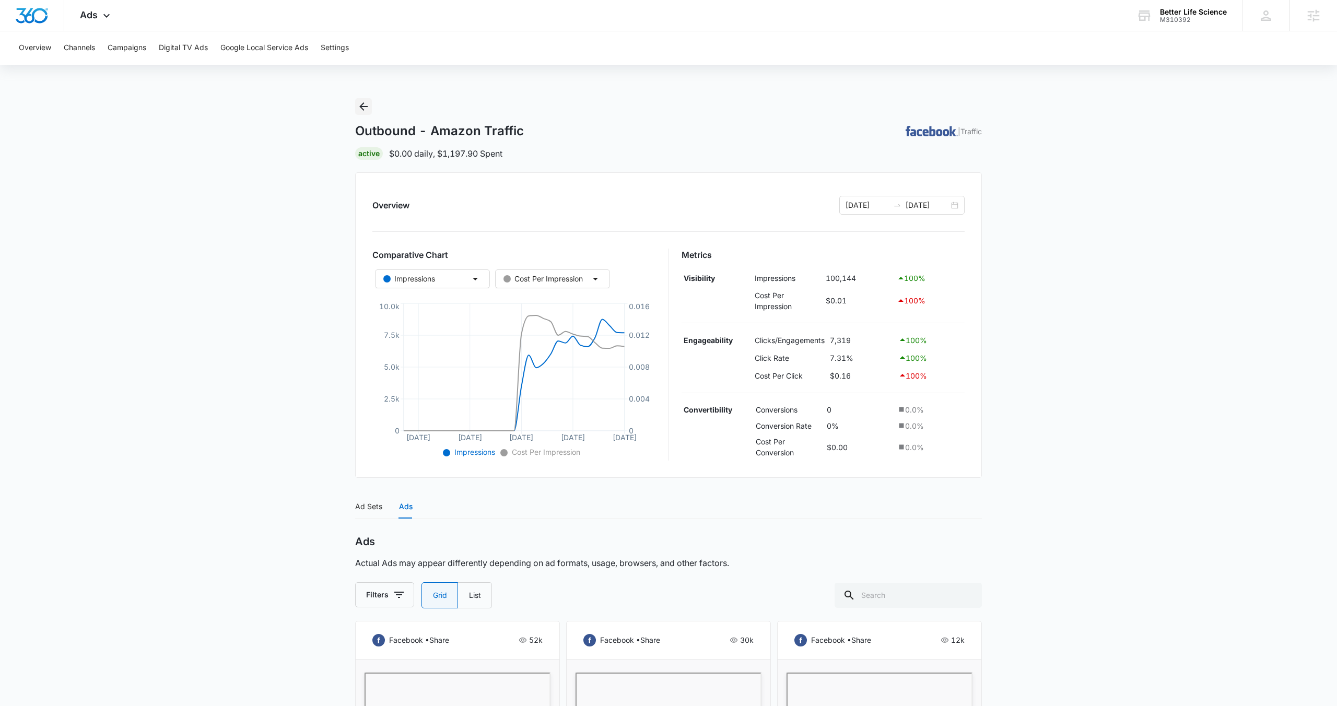
click at [363, 108] on icon "Back" at bounding box center [363, 106] width 13 height 13
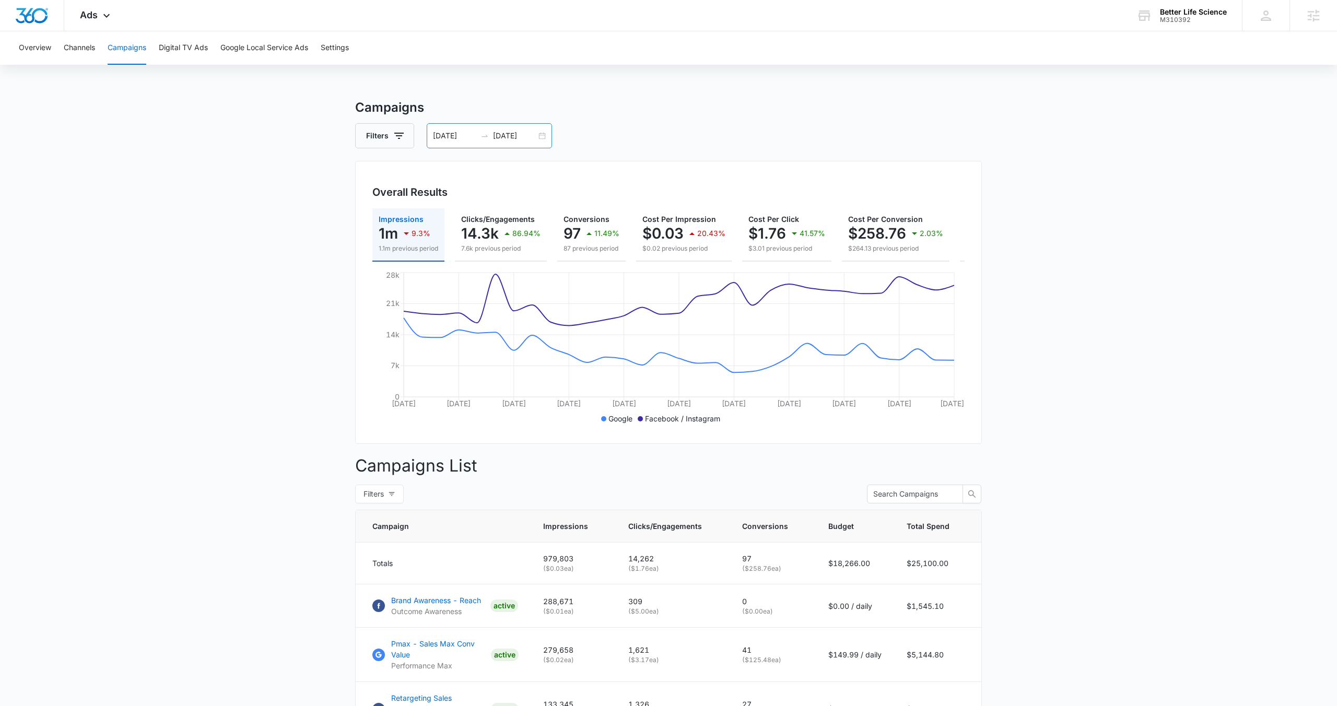
click at [543, 135] on div "[DATE] [DATE]" at bounding box center [489, 135] width 125 height 25
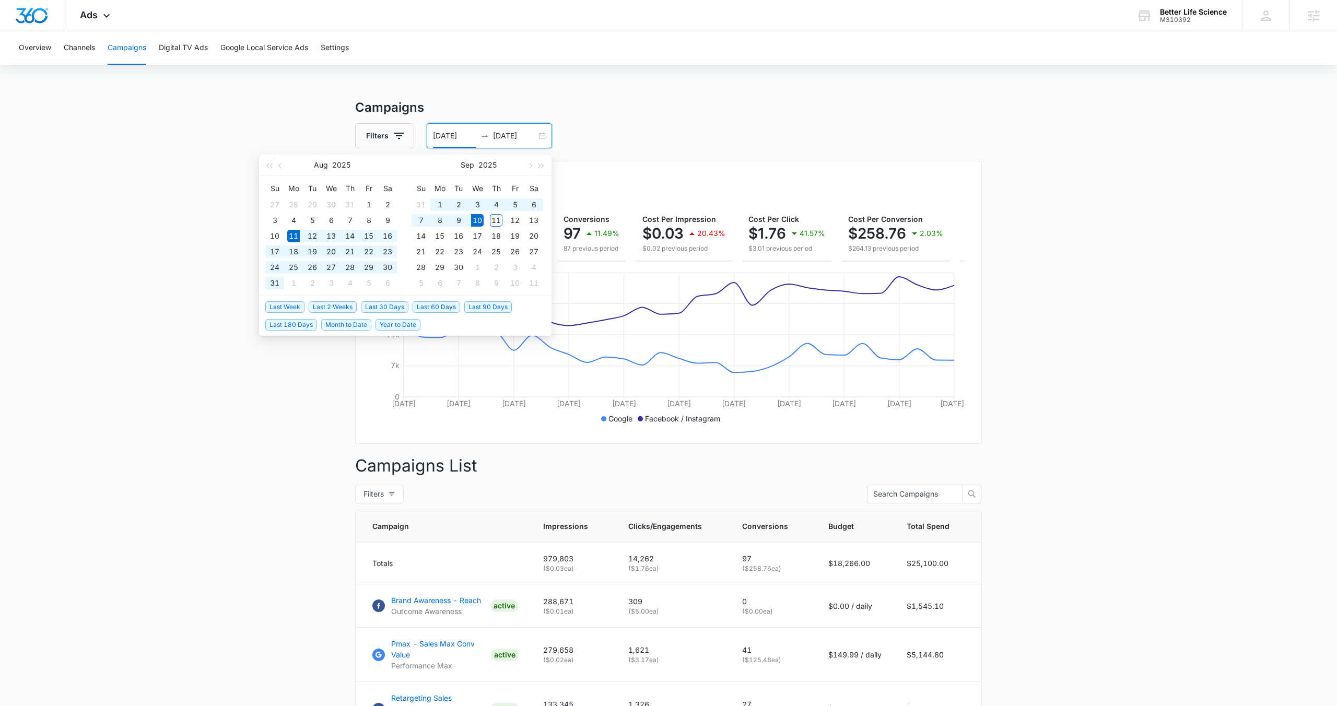
type input "[DATE]"
click at [309, 381] on main "Campaigns Filters [DATE] [DATE] Overall Results Impressions 1m 9.3% 1.1m previo…" at bounding box center [668, 615] width 1337 height 1035
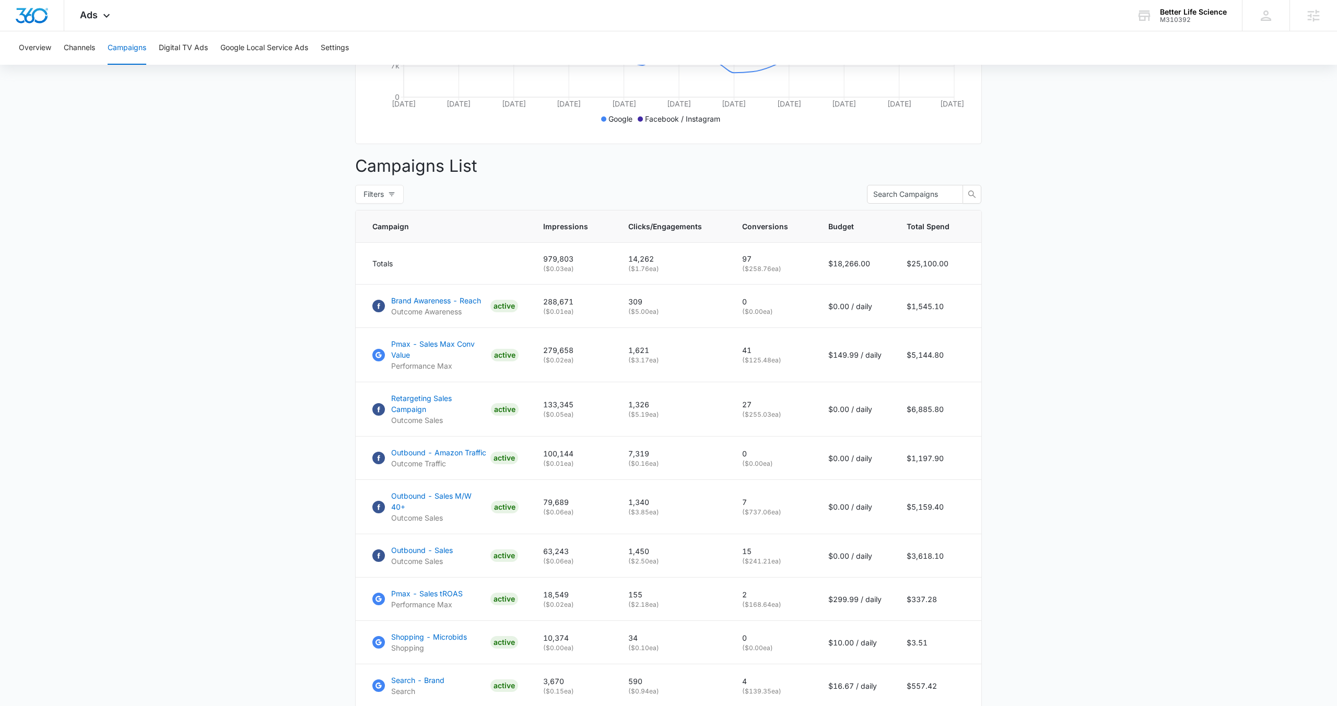
scroll to position [299, 0]
drag, startPoint x: 535, startPoint y: 299, endPoint x: 592, endPoint y: 316, distance: 59.1
click at [592, 316] on td "288,671 ( $0.01 ea)" at bounding box center [573, 307] width 85 height 43
click at [284, 300] on main "Campaigns Filters 08/11/2025 09/10/2025 Overall Results Impressions 1m 9.3% 1.1…" at bounding box center [668, 316] width 1337 height 1035
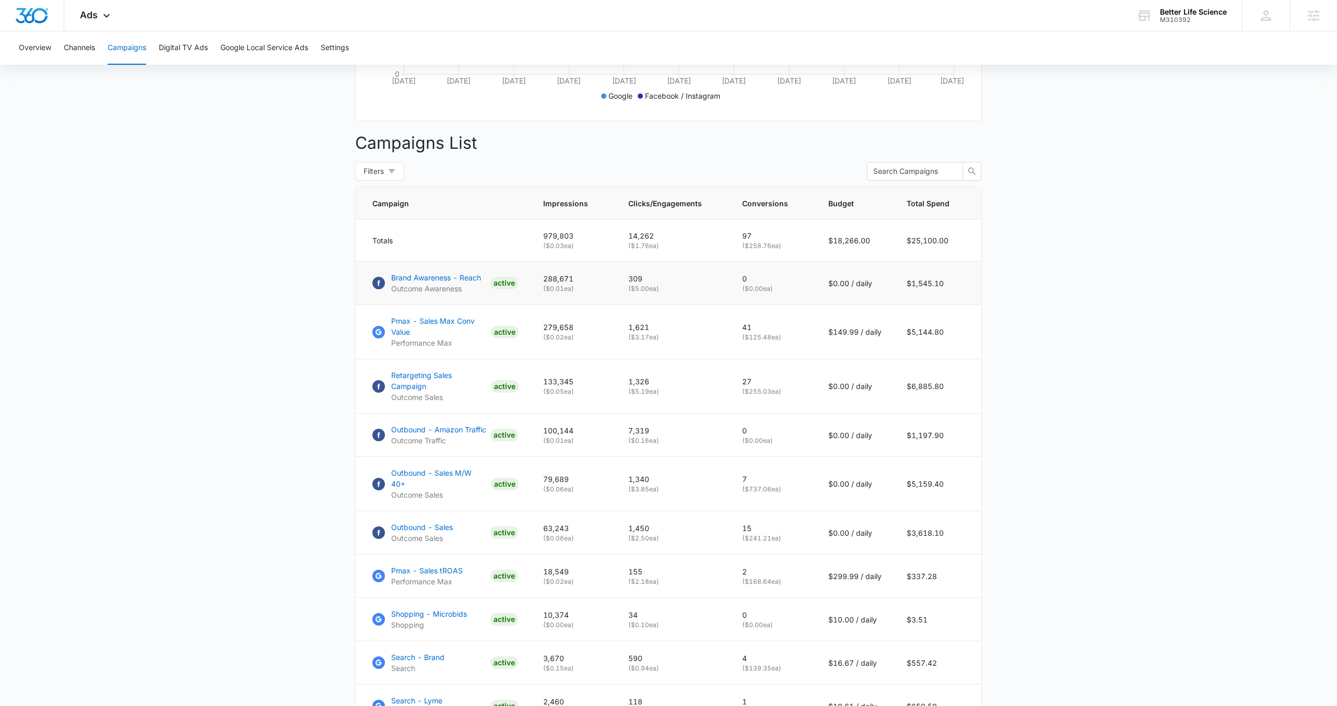
scroll to position [325, 0]
drag, startPoint x: 738, startPoint y: 319, endPoint x: 759, endPoint y: 329, distance: 23.6
click at [759, 328] on td "41 ( $125.48 ea)" at bounding box center [773, 329] width 86 height 54
click at [706, 373] on p "1,326" at bounding box center [672, 378] width 89 height 11
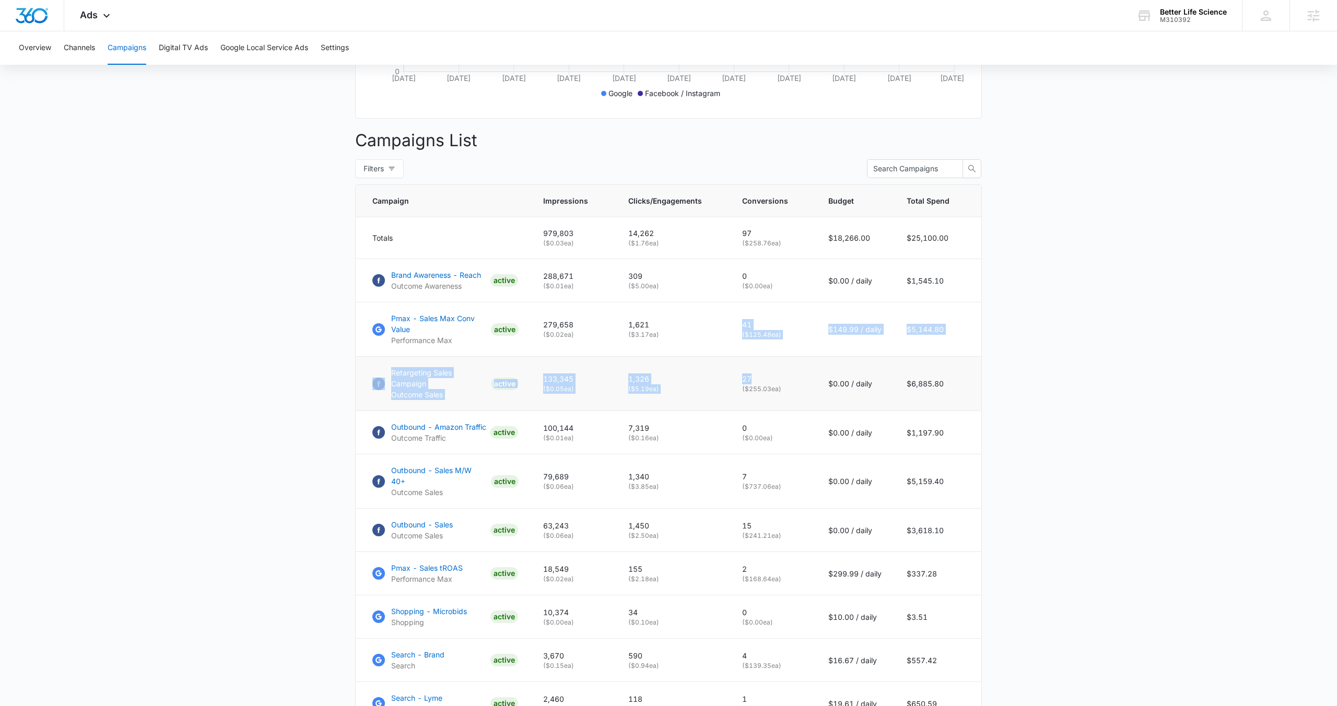
drag, startPoint x: 740, startPoint y: 323, endPoint x: 754, endPoint y: 376, distance: 54.6
click at [754, 376] on tbody "Totals 979,803 ( $0.03 ea) 14,262 ( $1.76 ea) 97 ( $258.76 ea) $18,266.00 $25,1…" at bounding box center [669, 471] width 626 height 508
click at [768, 373] on p "27" at bounding box center [772, 378] width 61 height 11
drag, startPoint x: 744, startPoint y: 374, endPoint x: 757, endPoint y: 378, distance: 13.1
click at [756, 377] on p "27" at bounding box center [772, 378] width 61 height 11
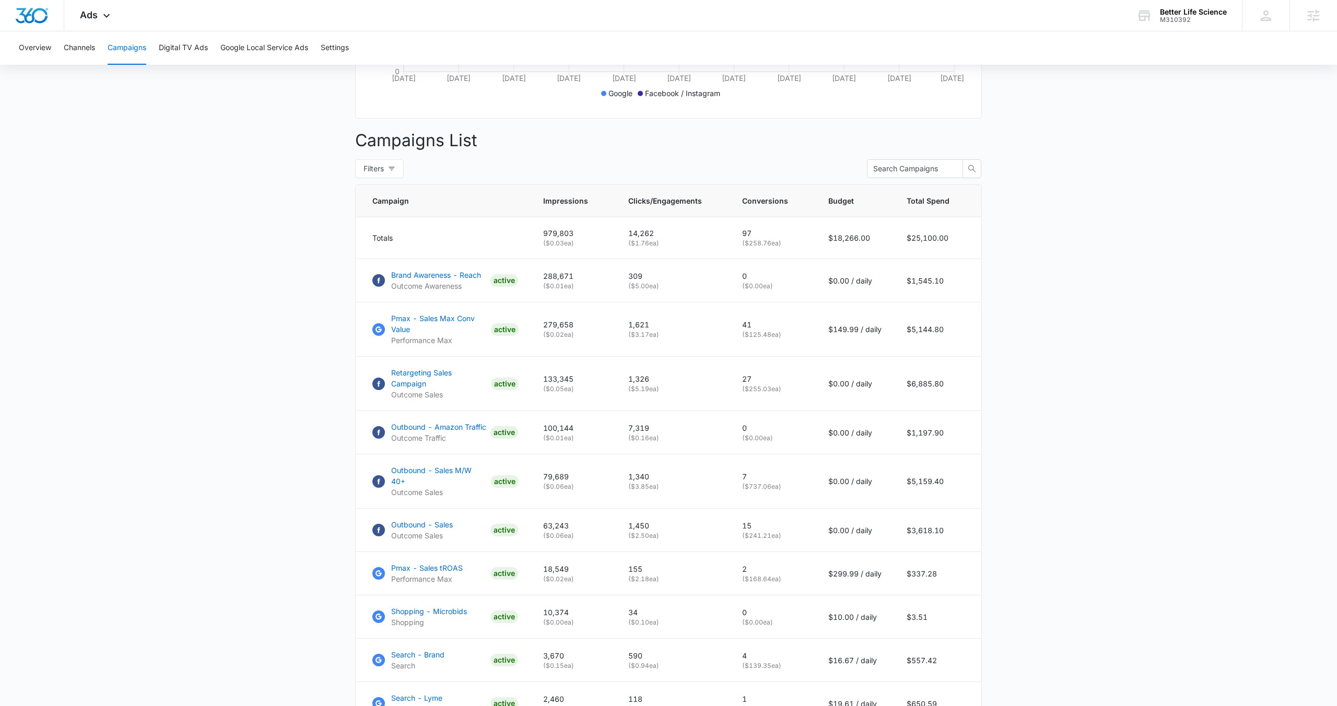
click at [260, 380] on main "Campaigns Filters 08/11/2025 09/10/2025 Overall Results Impressions 1m 9.3% 1.1…" at bounding box center [668, 290] width 1337 height 1035
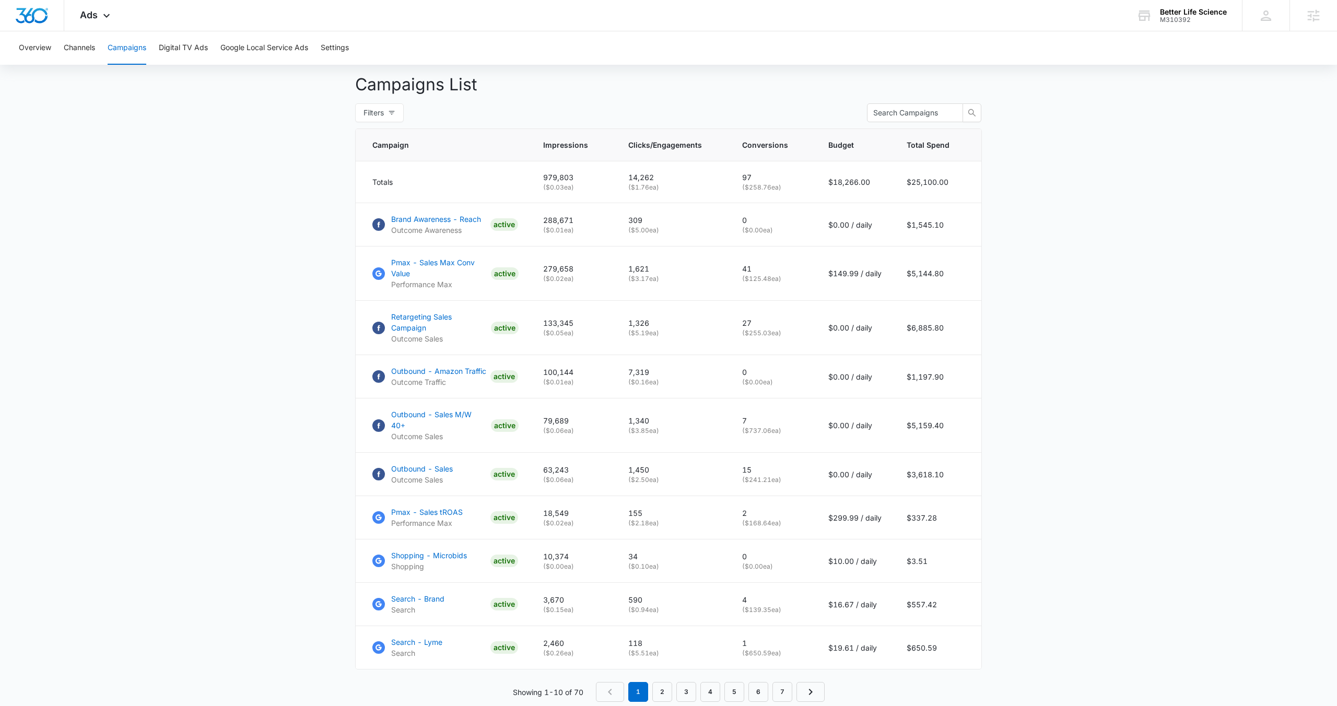
scroll to position [382, 0]
drag, startPoint x: 744, startPoint y: 403, endPoint x: 755, endPoint y: 409, distance: 13.1
click at [755, 409] on td "7 ( $737.06 ea)" at bounding box center [773, 425] width 86 height 54
click at [765, 415] on p "7" at bounding box center [772, 420] width 61 height 11
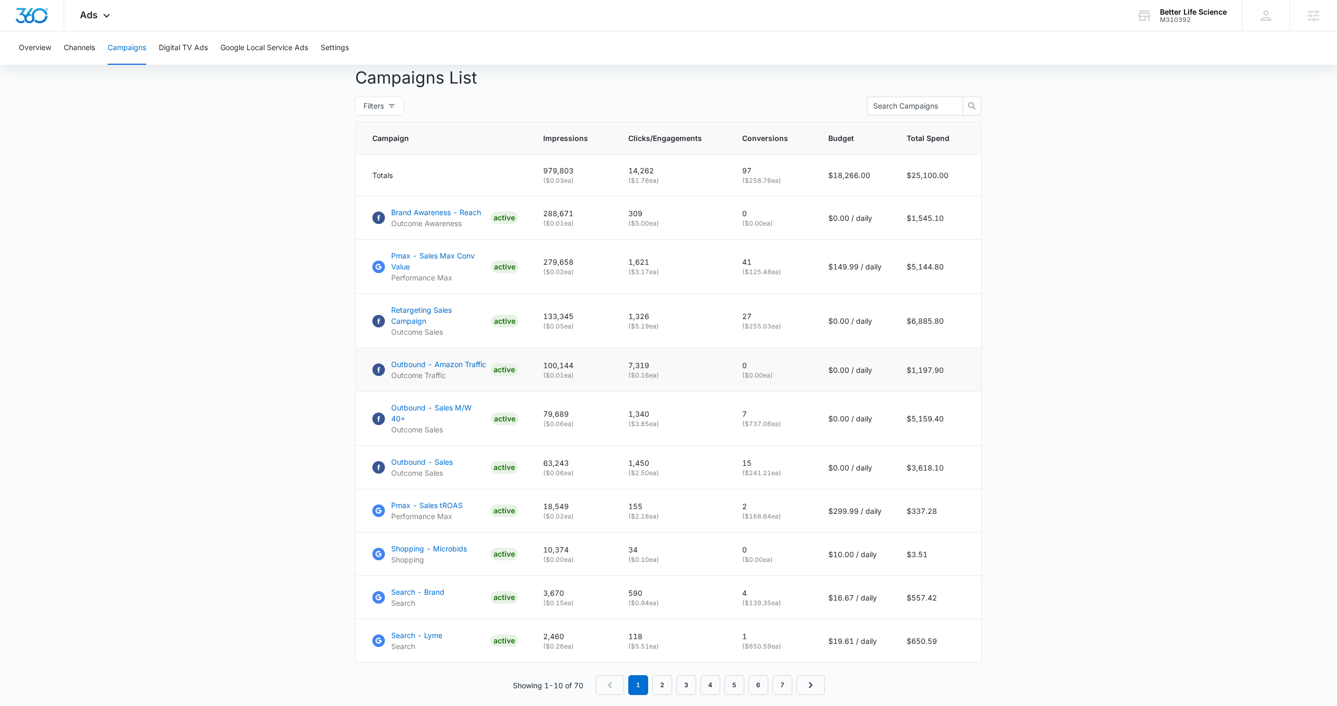
scroll to position [405, 0]
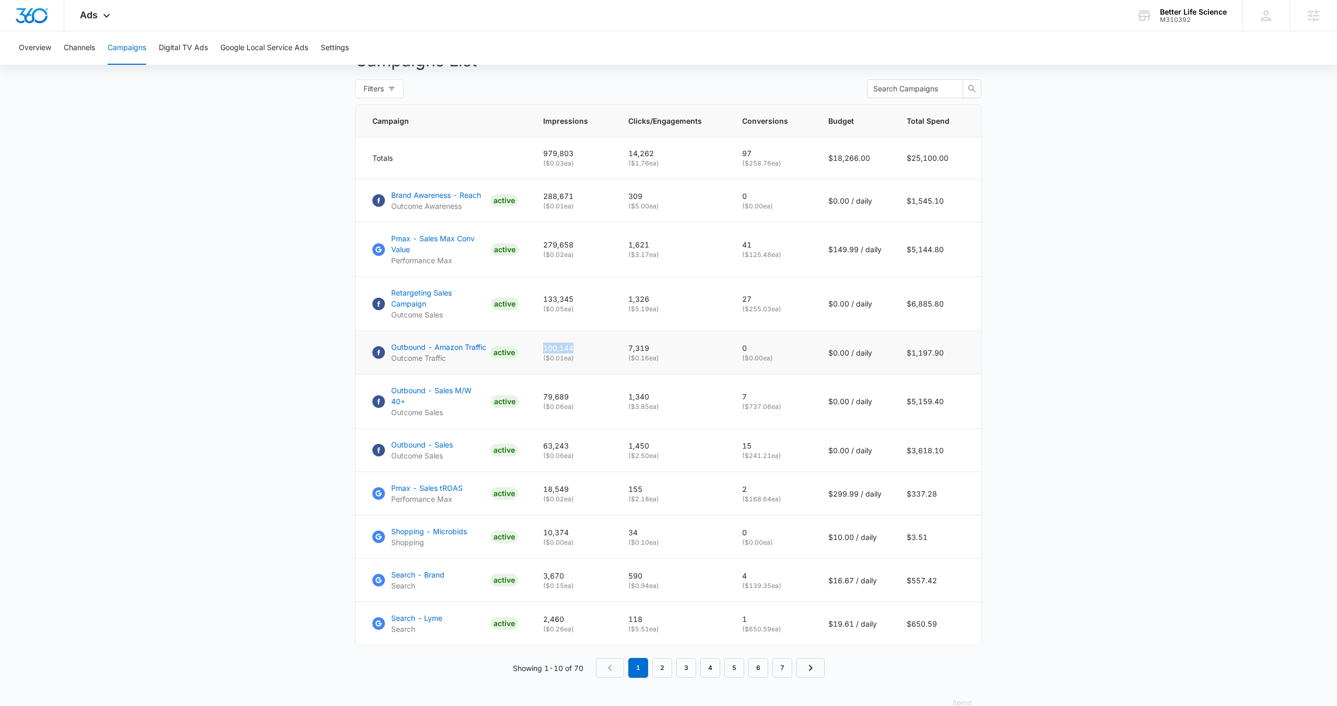
drag, startPoint x: 588, startPoint y: 338, endPoint x: 547, endPoint y: 333, distance: 41.6
click at [547, 333] on td "100,144 ( $0.01 ea)" at bounding box center [573, 352] width 85 height 43
click at [289, 326] on main "Campaigns Filters 08/11/2025 09/10/2025 Overall Results Impressions 1m 9.3% 1.1…" at bounding box center [668, 210] width 1337 height 1035
drag, startPoint x: 738, startPoint y: 467, endPoint x: 764, endPoint y: 475, distance: 26.6
click at [764, 475] on td "2 ( $168.64 ea)" at bounding box center [773, 493] width 86 height 43
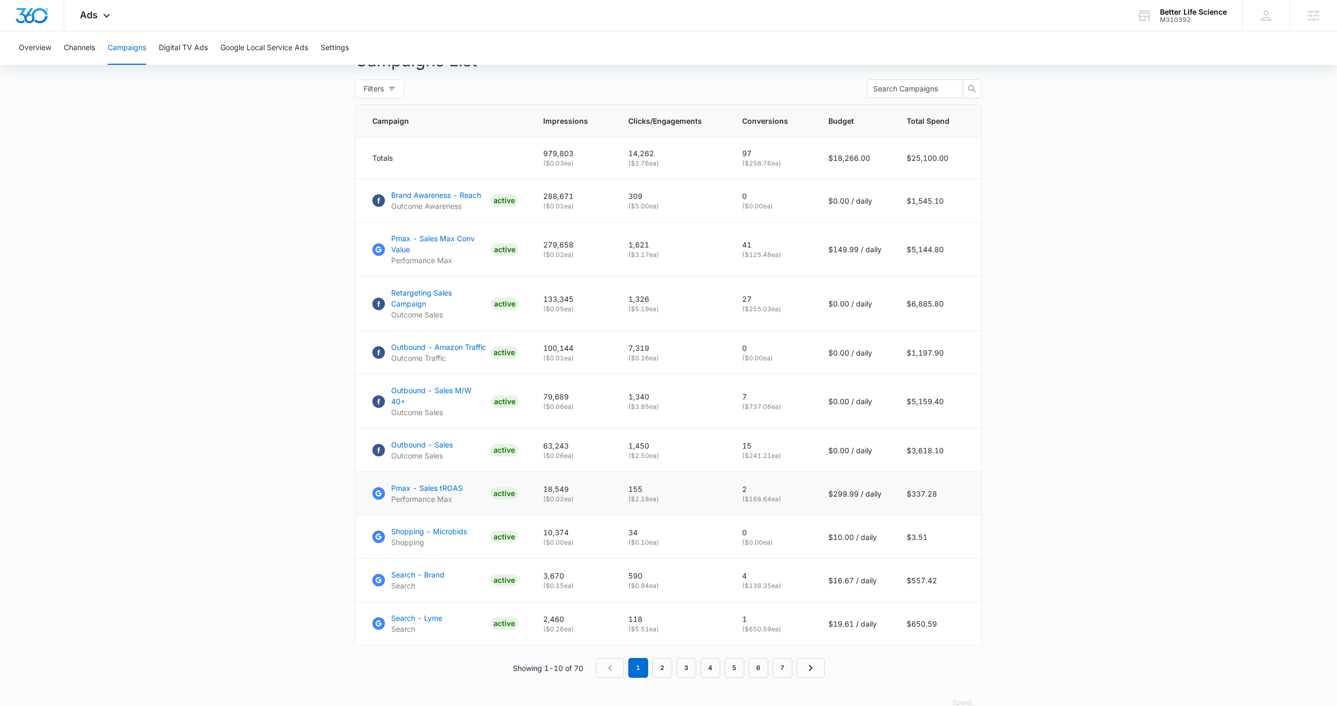
click at [722, 480] on td "155 ( $2.18 ea)" at bounding box center [673, 493] width 114 height 43
drag, startPoint x: 789, startPoint y: 253, endPoint x: 731, endPoint y: 255, distance: 57.5
click at [731, 255] on td "41 ( $125.48 ea)" at bounding box center [773, 249] width 86 height 54
click at [730, 259] on td "1,621 ( $3.17 ea)" at bounding box center [673, 249] width 114 height 54
click at [281, 448] on main "Campaigns Filters 08/11/2025 09/10/2025 Overall Results Impressions 1m 9.3% 1.1…" at bounding box center [668, 210] width 1337 height 1035
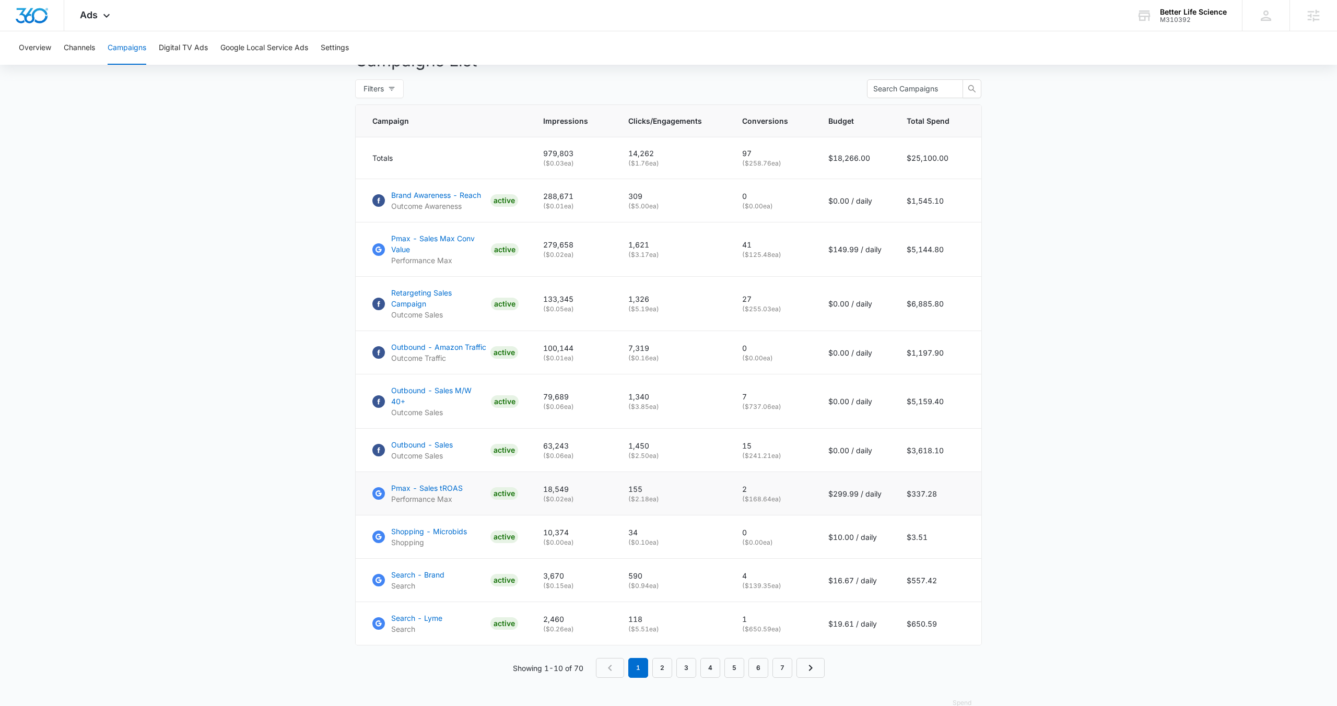
drag, startPoint x: 743, startPoint y: 470, endPoint x: 765, endPoint y: 488, distance: 29.3
click at [765, 488] on td "2 ( $168.64 ea)" at bounding box center [773, 493] width 86 height 43
click at [730, 478] on td "155 ( $2.18 ea)" at bounding box center [673, 493] width 114 height 43
drag, startPoint x: 541, startPoint y: 469, endPoint x: 596, endPoint y: 469, distance: 55.4
click at [596, 472] on td "18,549 ( $0.02 ea)" at bounding box center [573, 493] width 85 height 43
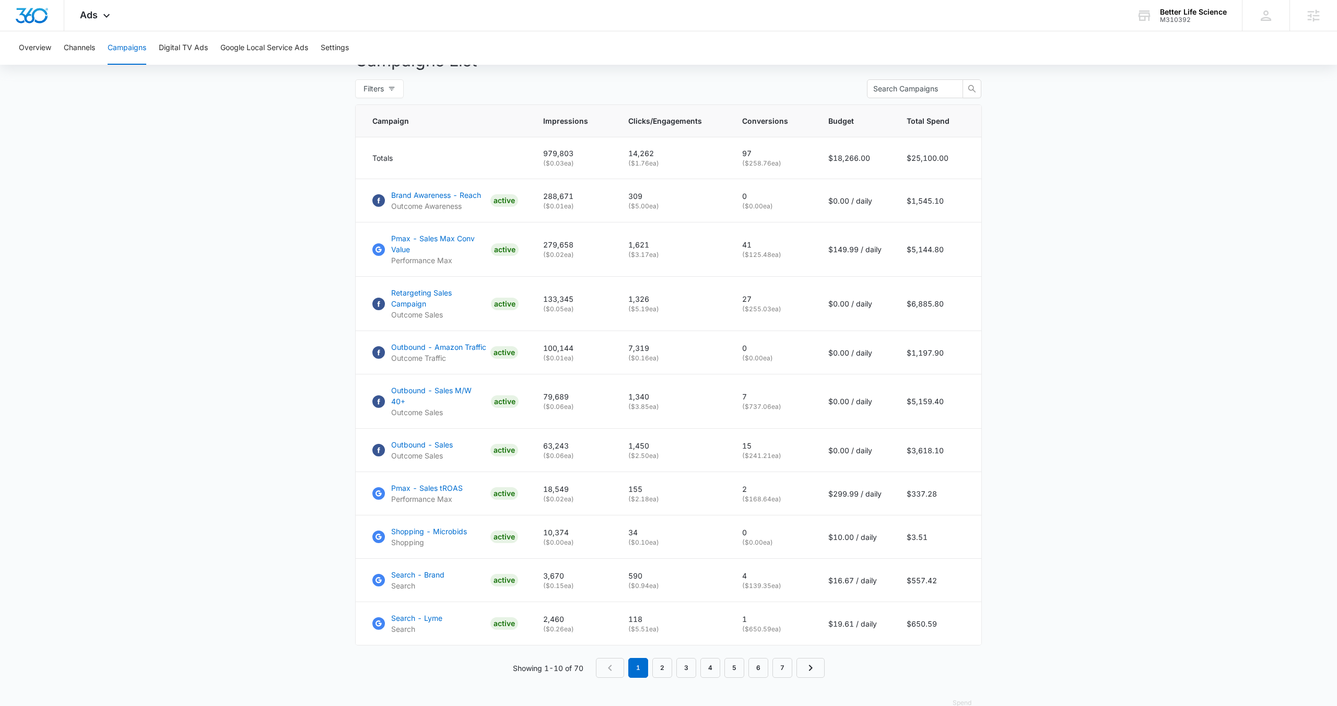
click at [294, 410] on main "Campaigns Filters 08/11/2025 09/10/2025 Overall Results Impressions 1m 9.3% 1.1…" at bounding box center [668, 210] width 1337 height 1035
drag, startPoint x: 572, startPoint y: 595, endPoint x: 533, endPoint y: 595, distance: 39.7
click at [533, 602] on tr "Search - Lyme Search ACTIVE 2,460 ( $0.26 ea) 118 ( $5.51 ea) 1 ( $650.59 ea) $…" at bounding box center [669, 623] width 626 height 43
click at [542, 628] on div "Campaign Impressions Clicks/Engagements Conversions Budget Total Spend Totals 9…" at bounding box center [668, 390] width 627 height 573
click at [295, 267] on main "Campaigns Filters 08/11/2025 09/10/2025 Overall Results Impressions 1m 9.3% 1.1…" at bounding box center [668, 210] width 1337 height 1035
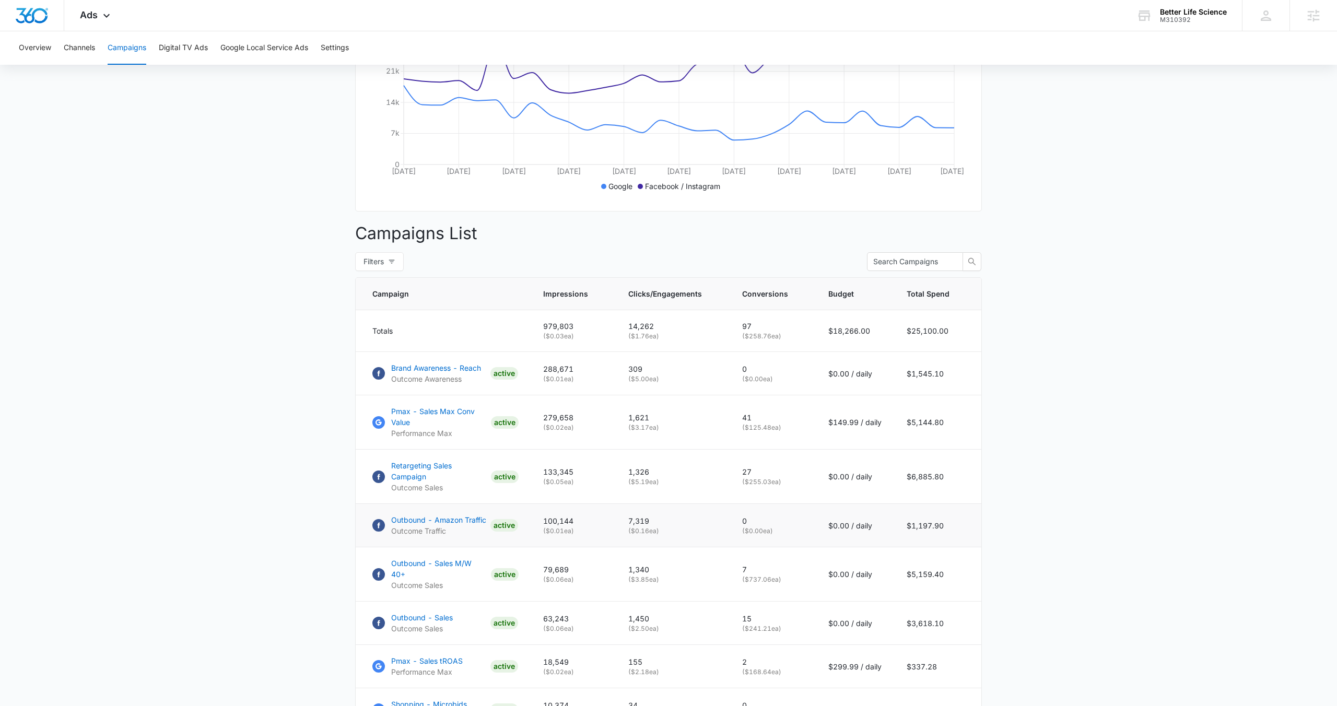
scroll to position [243, 0]
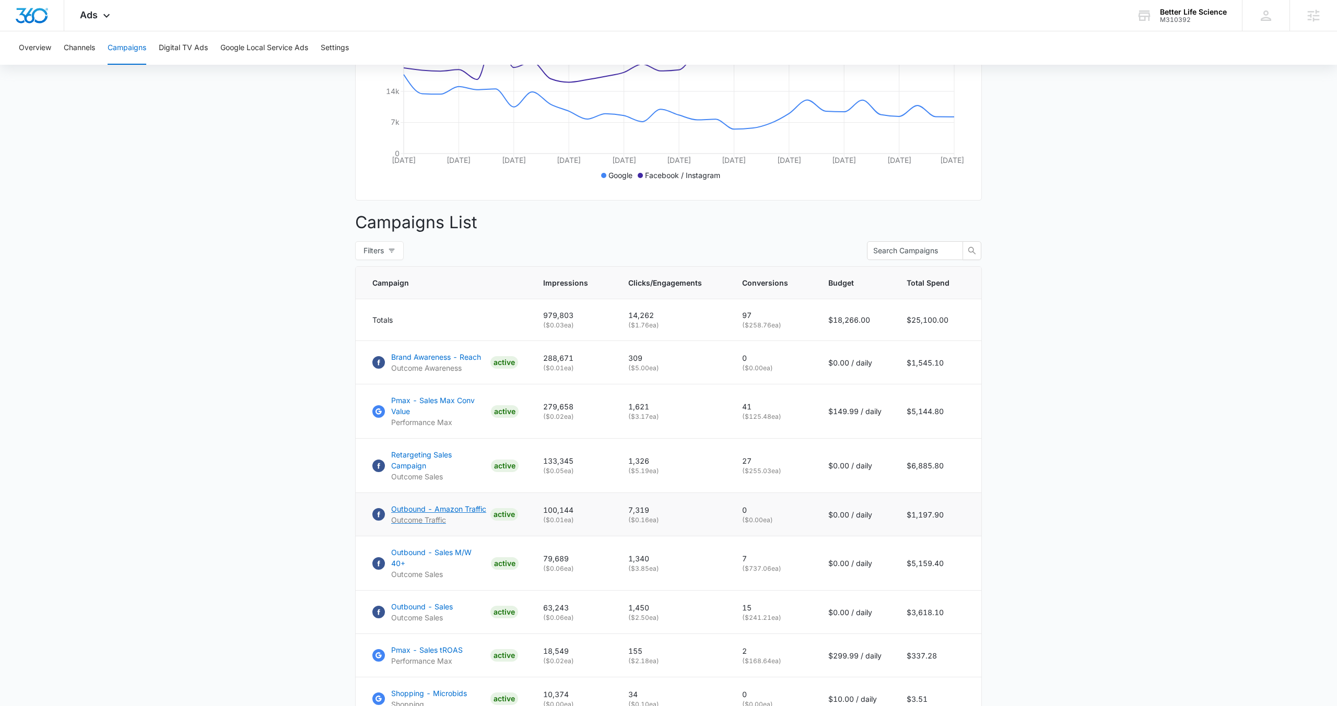
click at [443, 503] on p "Outbound - Amazon Traffic" at bounding box center [438, 508] width 95 height 11
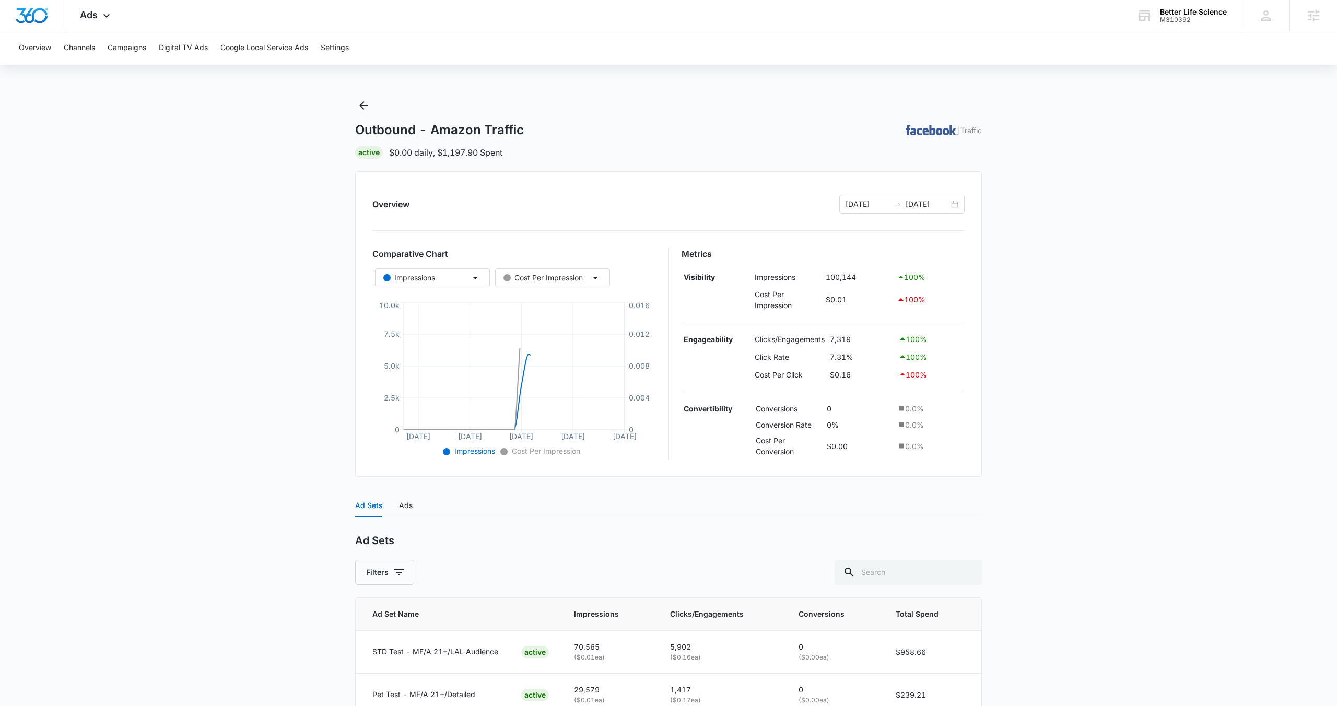
scroll to position [61, 0]
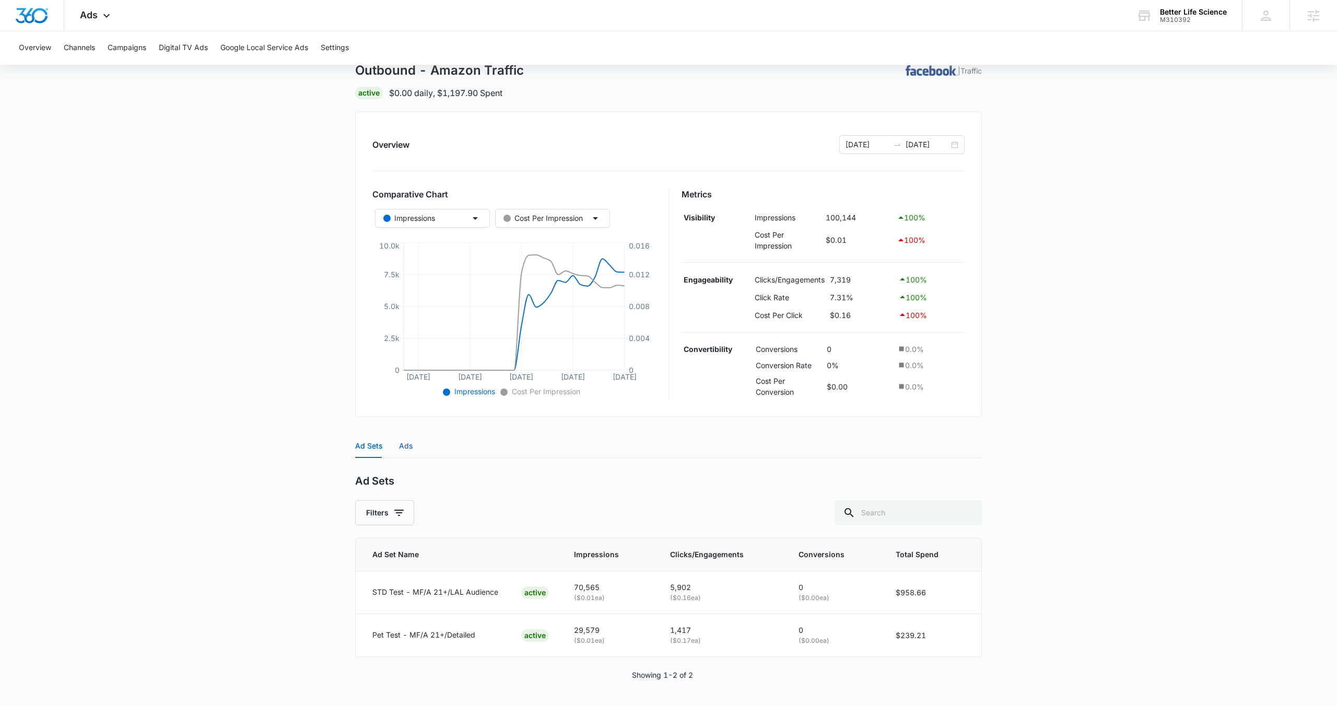
click at [405, 445] on div "Ads" at bounding box center [406, 445] width 14 height 11
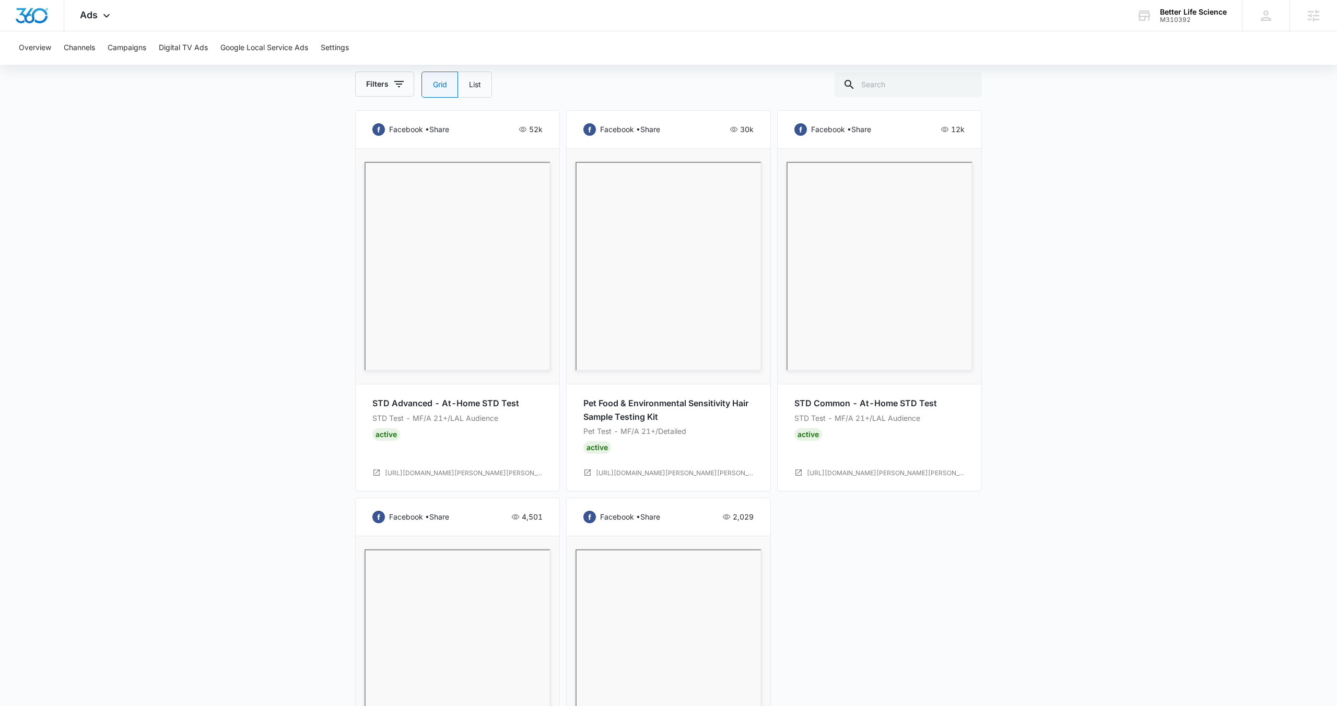
scroll to position [512, 0]
drag, startPoint x: 449, startPoint y: 418, endPoint x: 520, endPoint y: 418, distance: 71.0
click at [520, 418] on p "STD Test - MF/A 21+/LAL Audience" at bounding box center [457, 417] width 170 height 11
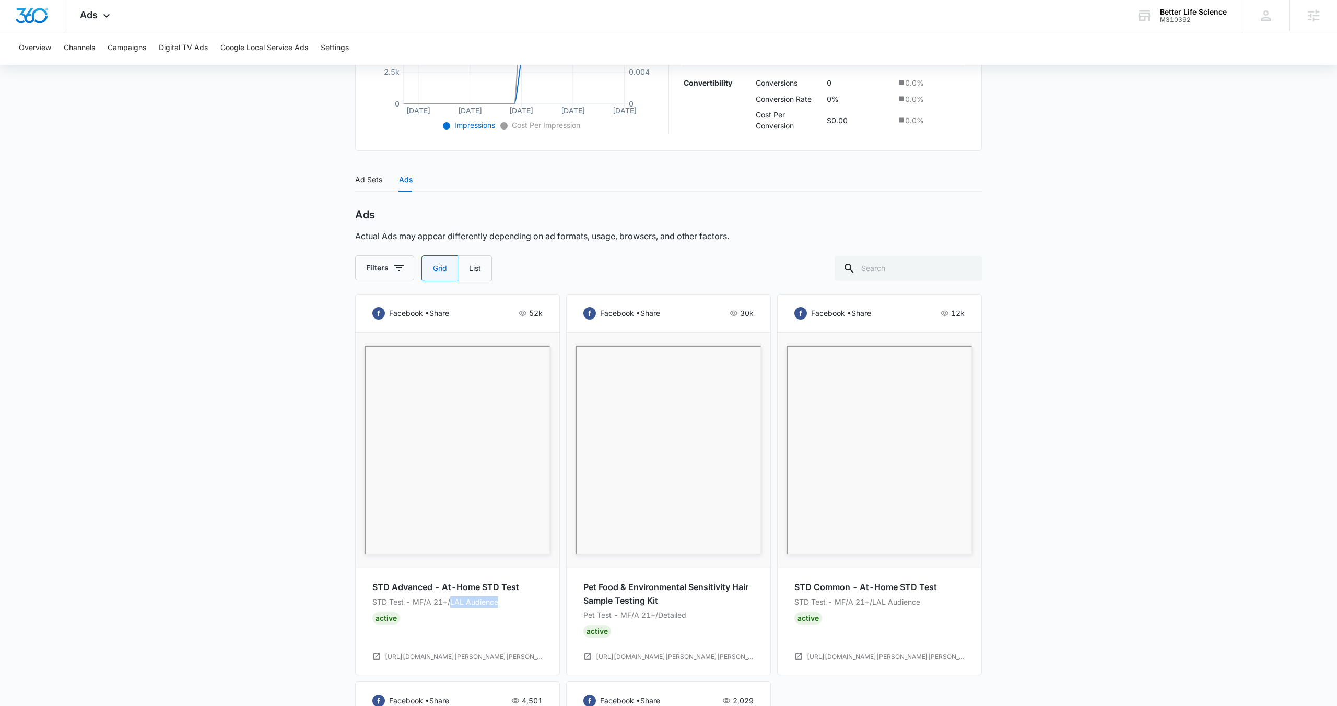
scroll to position [326, 0]
click at [255, 314] on main "Outbound - Amazon Traffic | Traffic Active $0.00 daily , $1,197.90 Spent Overvi…" at bounding box center [668, 431] width 1337 height 1318
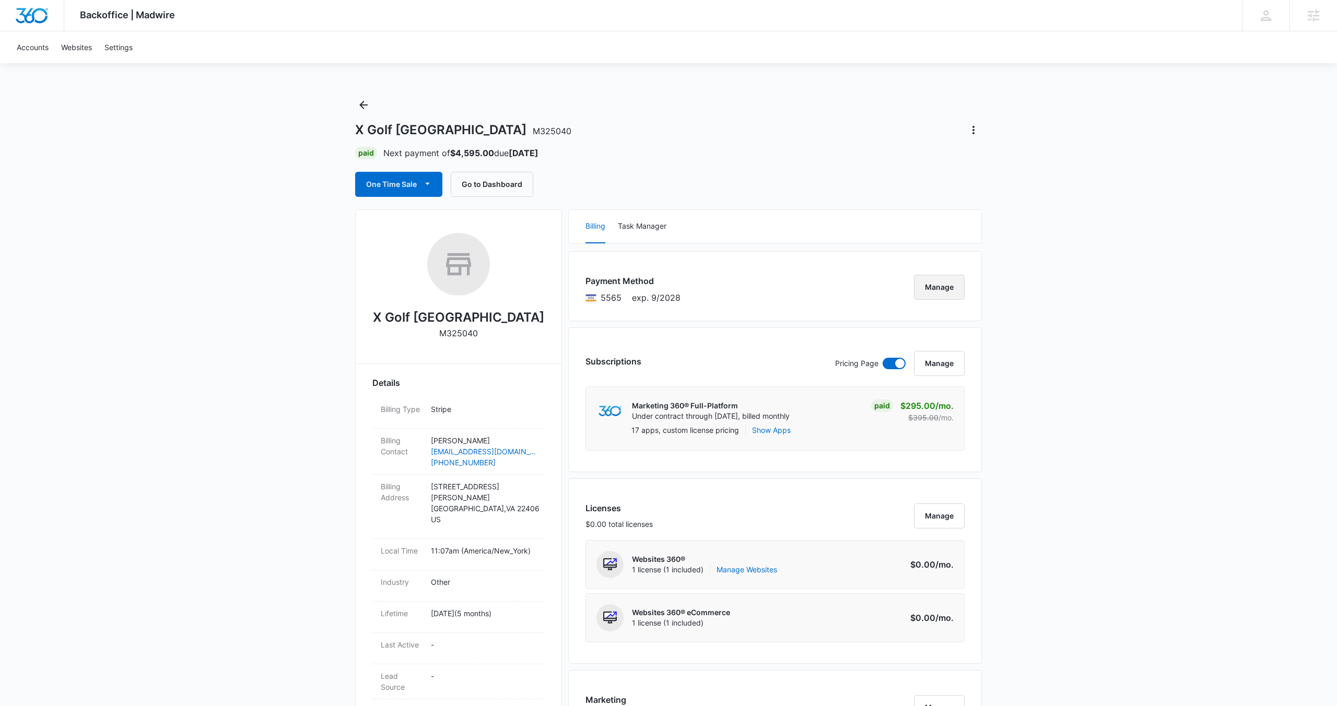
click at [931, 293] on button "Manage" at bounding box center [939, 287] width 51 height 25
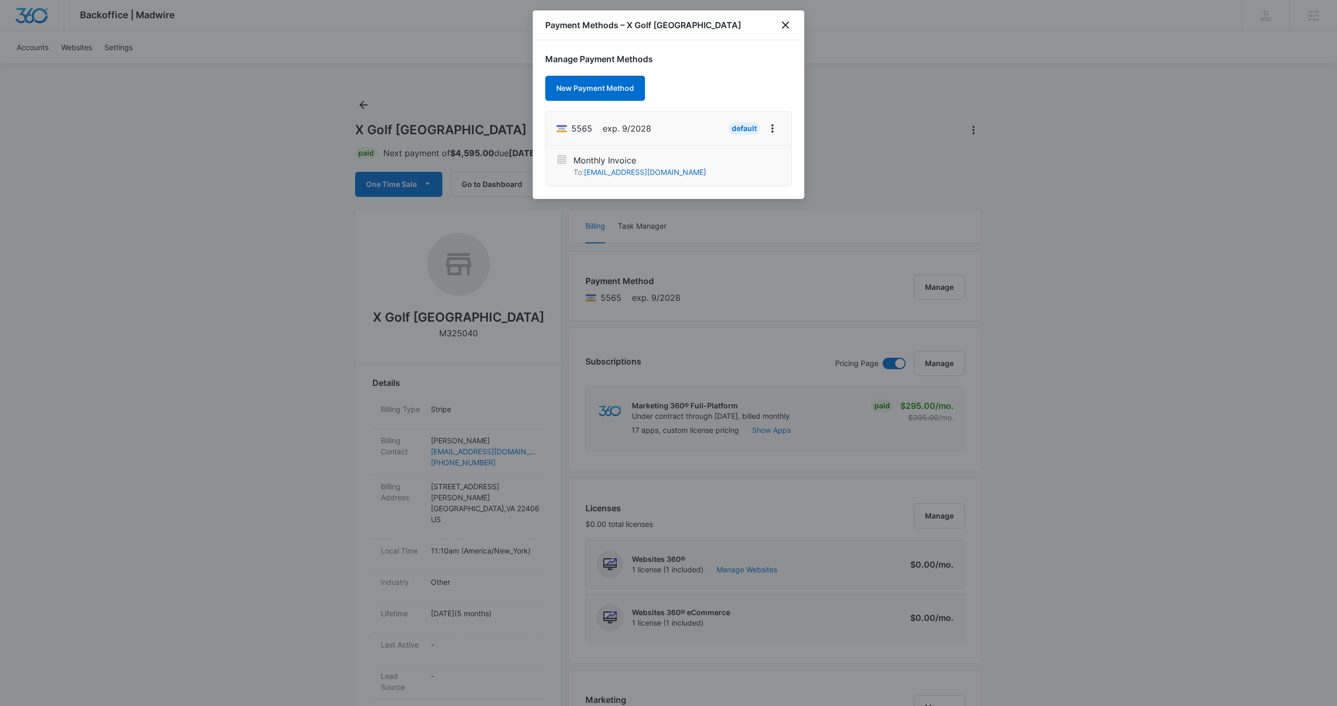
click at [867, 166] on div at bounding box center [668, 353] width 1337 height 706
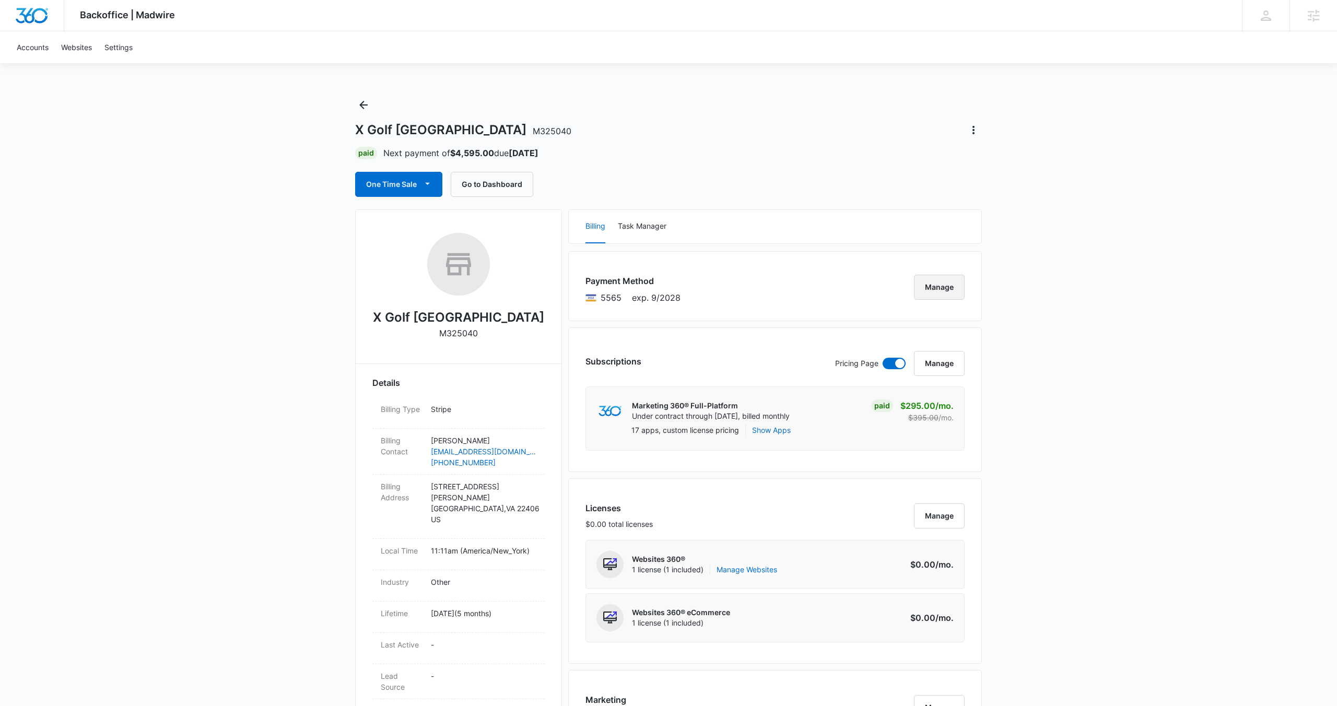
click at [930, 287] on button "Manage" at bounding box center [939, 287] width 51 height 25
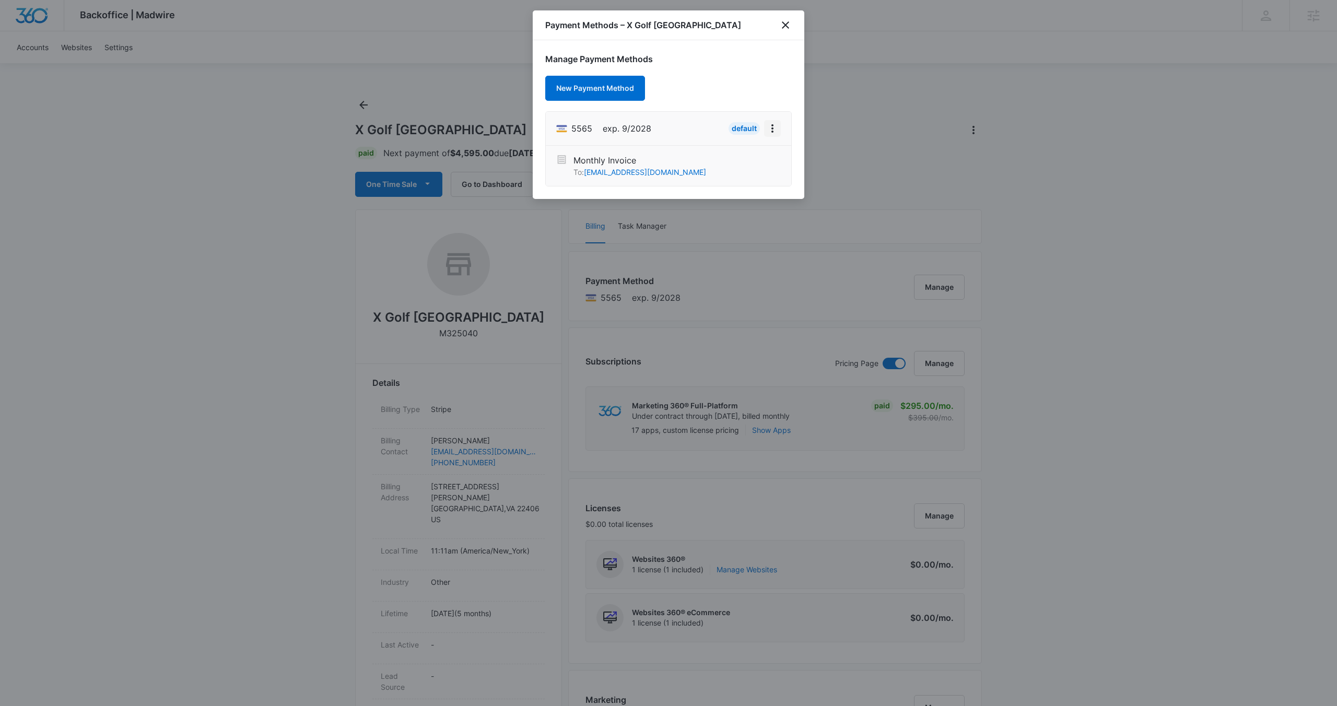
click at [778, 127] on icon "View More" at bounding box center [772, 128] width 13 height 13
click at [684, 81] on div "Manage Payment Methods New Payment Method 5565 exp. 9/2028 Default Edit Card Mo…" at bounding box center [669, 119] width 272 height 159
click at [616, 81] on button "New Payment Method" at bounding box center [595, 88] width 100 height 25
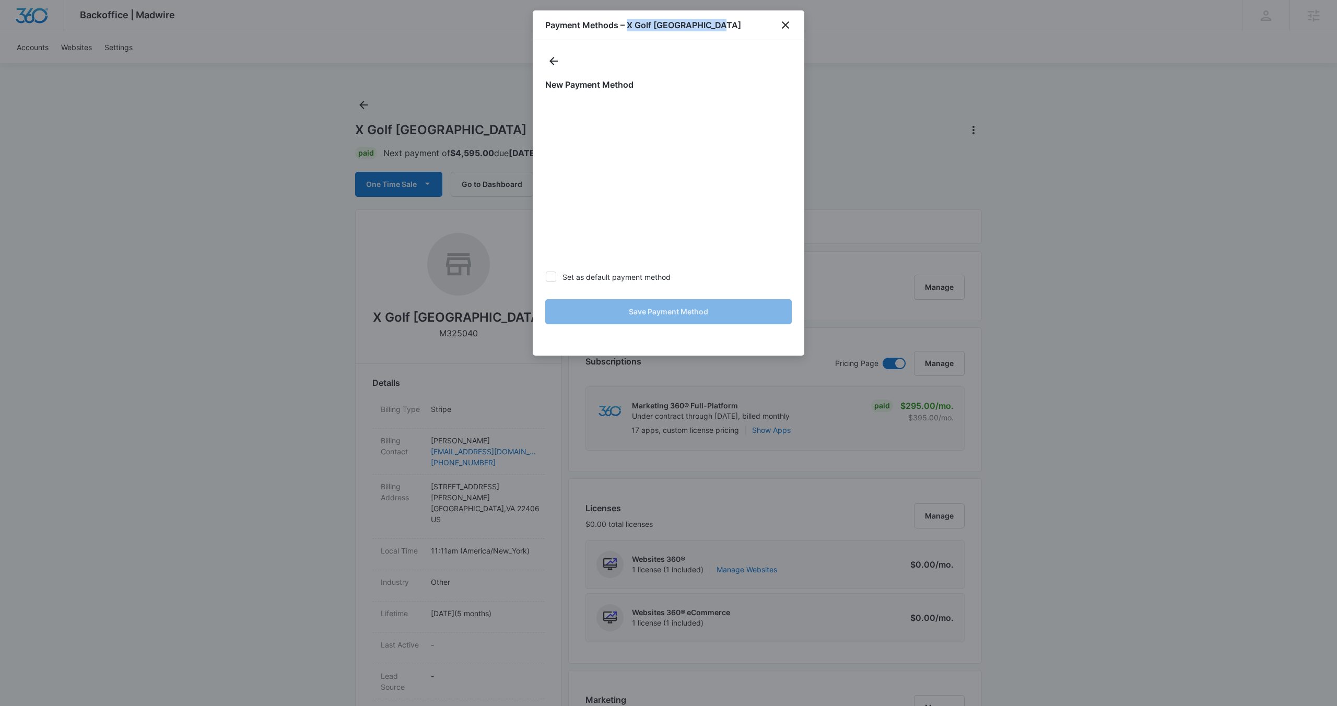
drag, startPoint x: 628, startPoint y: 26, endPoint x: 718, endPoint y: 37, distance: 91.0
click at [718, 37] on div "Payment Methods – X Golf Fredericksburg" at bounding box center [669, 25] width 272 height 30
copy h1 "X Golf Fredericksburg"
click at [717, 72] on div "New Payment Method Set as default payment method Save Payment Method" at bounding box center [669, 197] width 272 height 315
click at [556, 278] on label "Set as default payment method" at bounding box center [668, 277] width 247 height 11
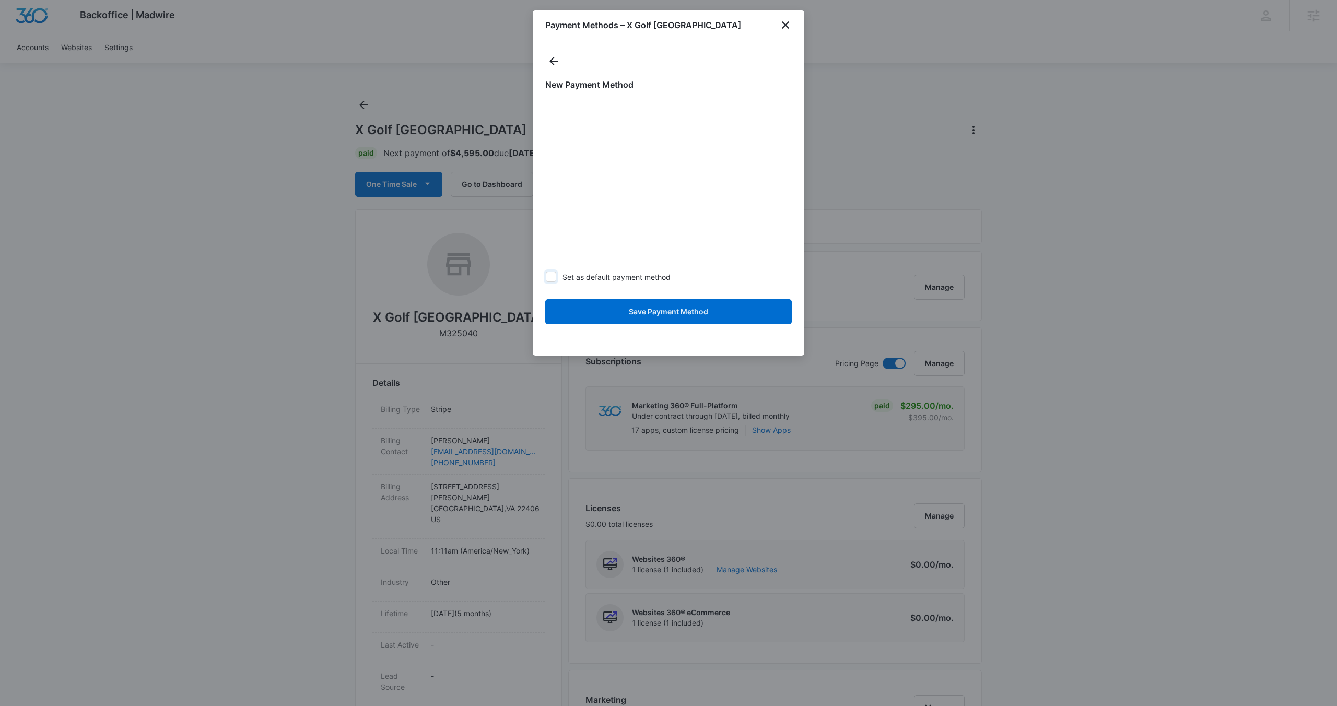
click at [546, 277] on input "Set as default payment method" at bounding box center [545, 277] width 1 height 1
checkbox input "true"
click at [605, 321] on button "Save Payment Method" at bounding box center [668, 311] width 247 height 25
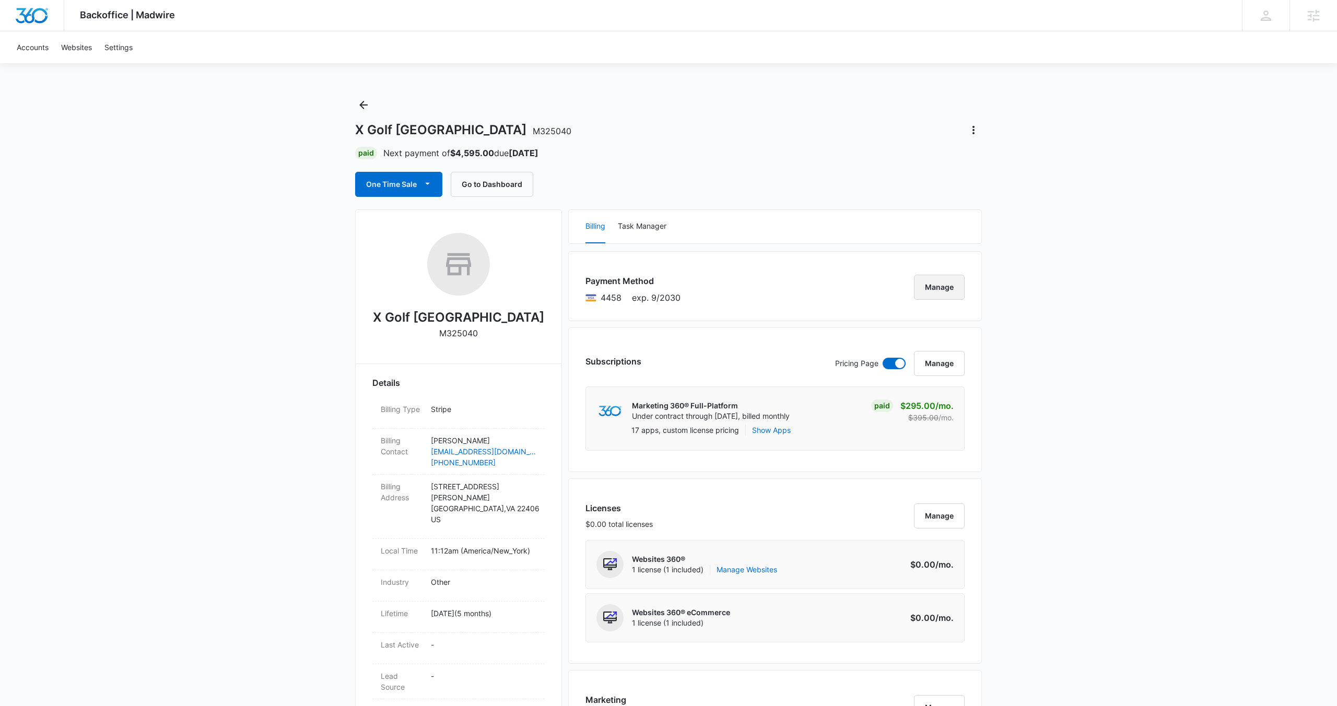
click at [929, 290] on button "Manage" at bounding box center [939, 287] width 51 height 25
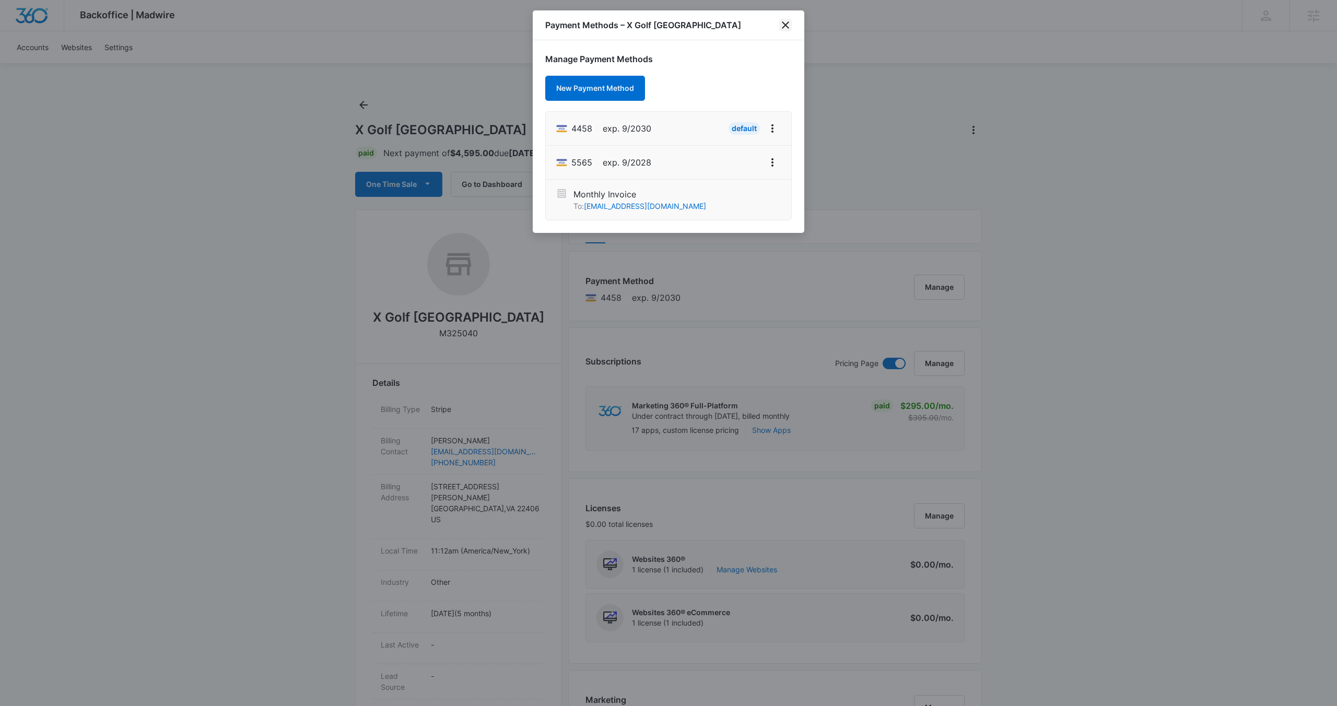
click at [787, 22] on icon "close" at bounding box center [785, 24] width 7 height 7
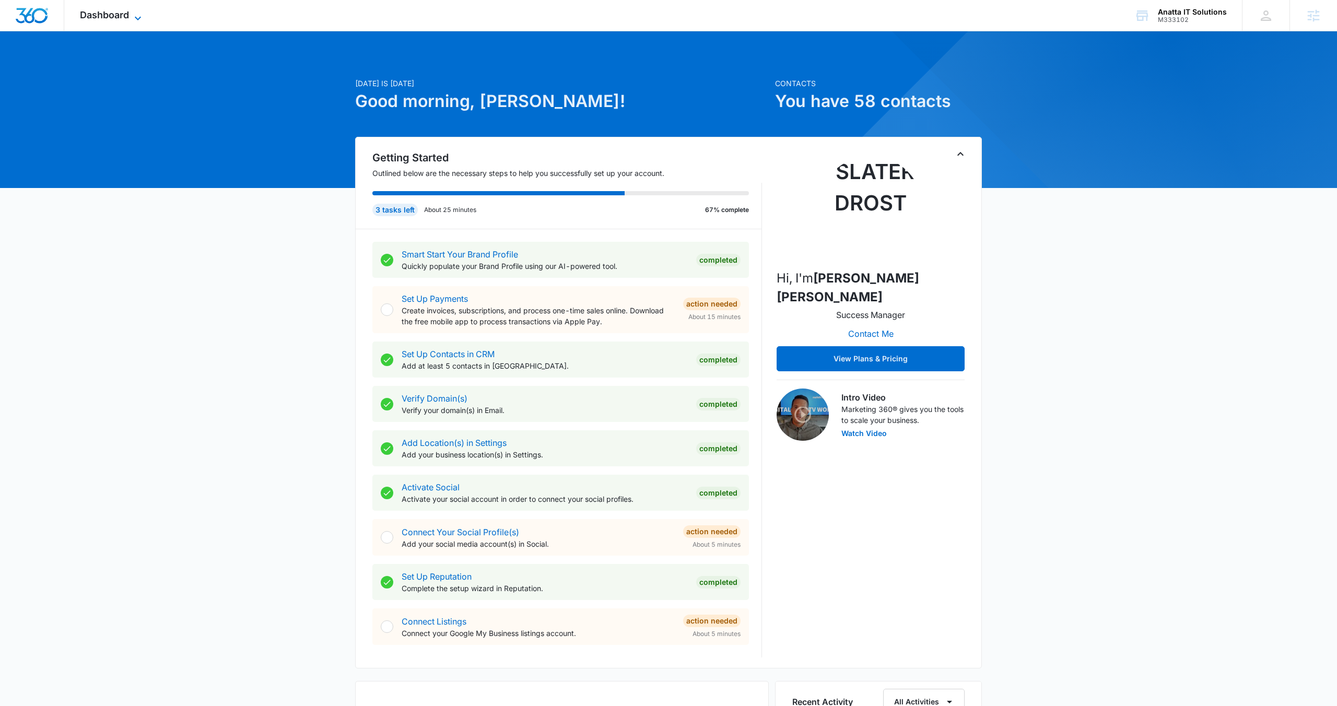
click at [143, 18] on icon at bounding box center [138, 18] width 13 height 13
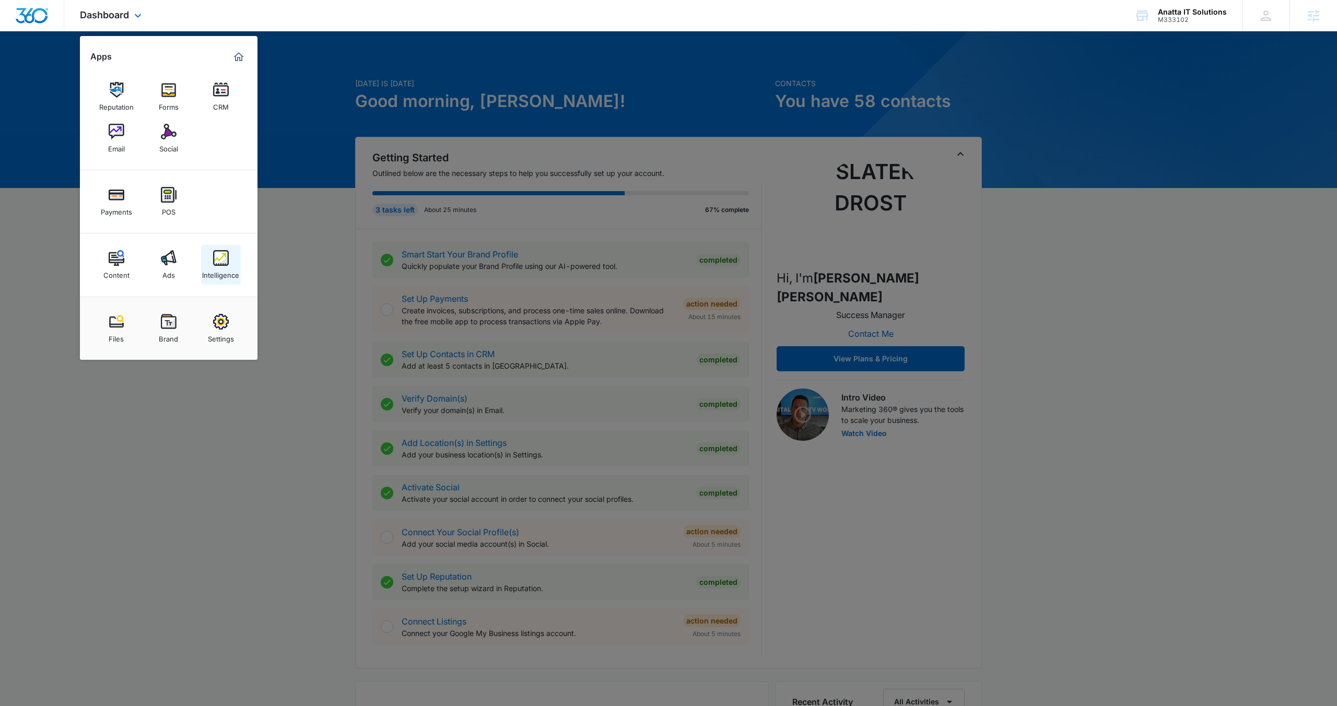
click at [226, 266] on div "Intelligence" at bounding box center [220, 273] width 37 height 14
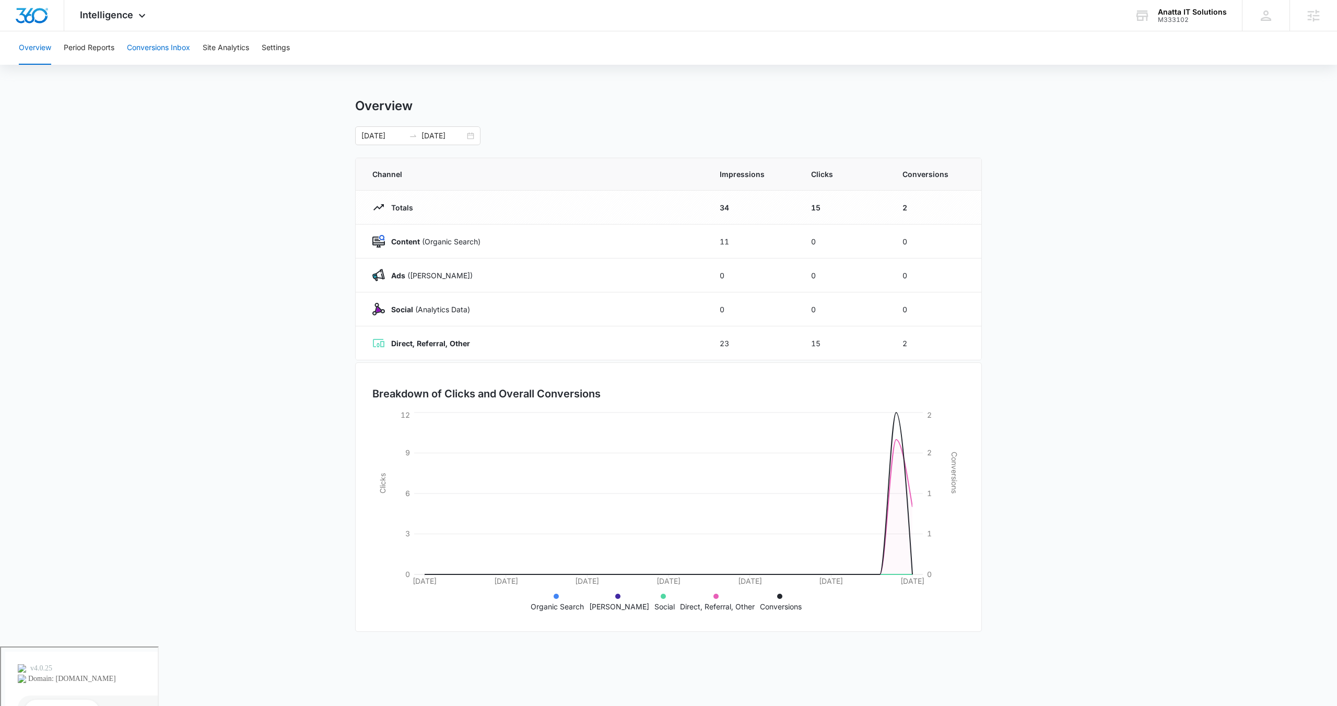
click at [146, 57] on button "Conversions Inbox" at bounding box center [158, 47] width 63 height 33
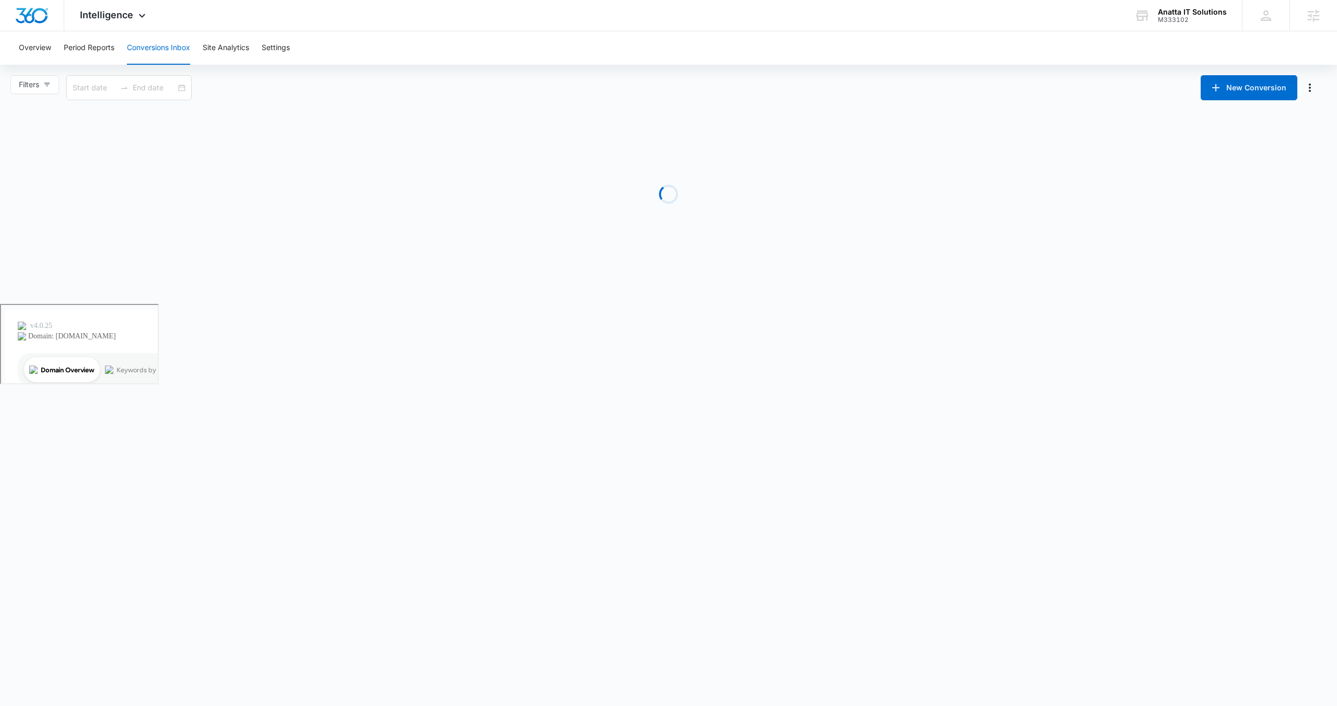
type input "[DATE]"
